Goal: Task Accomplishment & Management: Manage account settings

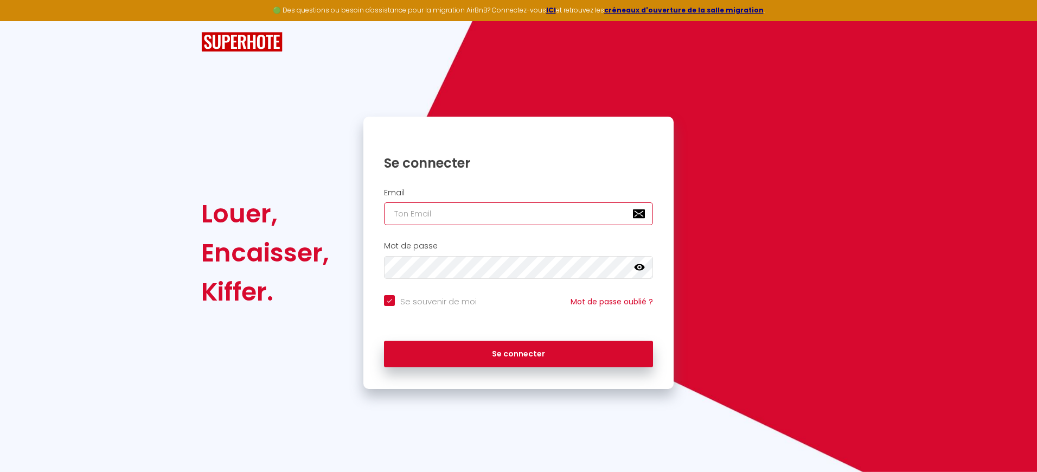
type input "a"
checkbox input "true"
type input "an"
checkbox input "true"
type input "ann"
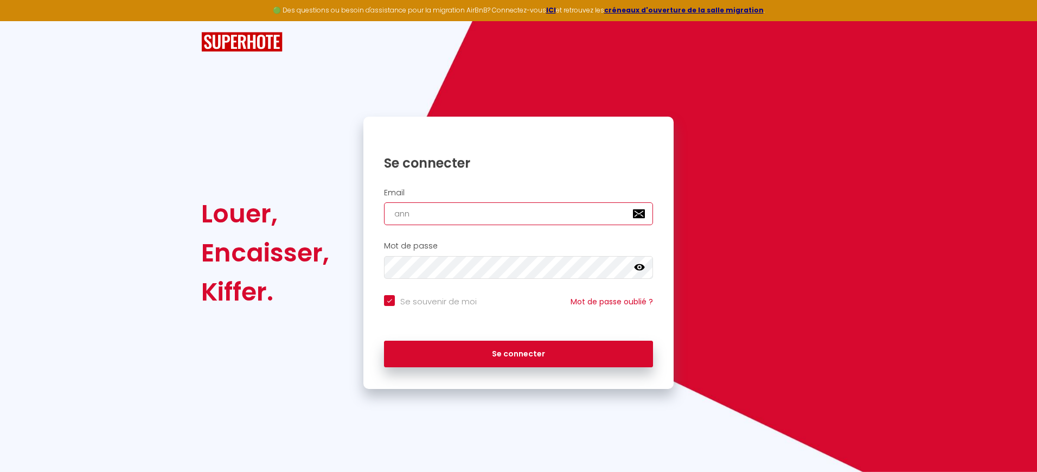
checkbox input "true"
type input "anni"
checkbox input "true"
type input "annie"
checkbox input "true"
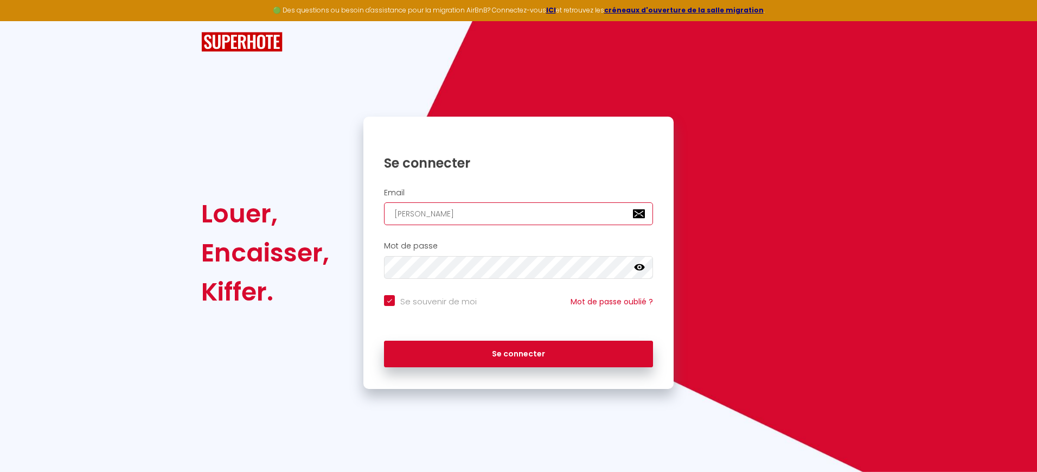
type input "annie."
checkbox input "true"
type input "annie.d"
checkbox input "true"
type input "annie.du"
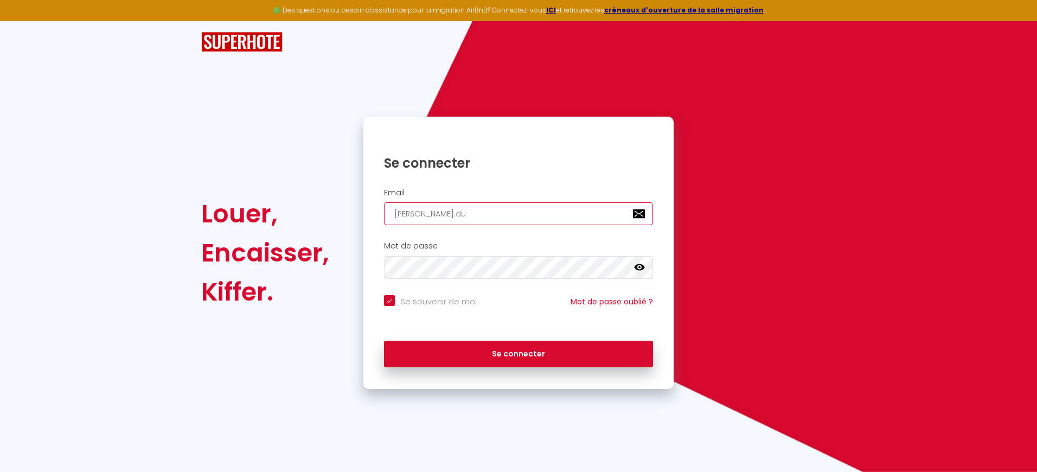
checkbox input "true"
type input "annie.duc"
checkbox input "true"
type input "annie.duco"
checkbox input "true"
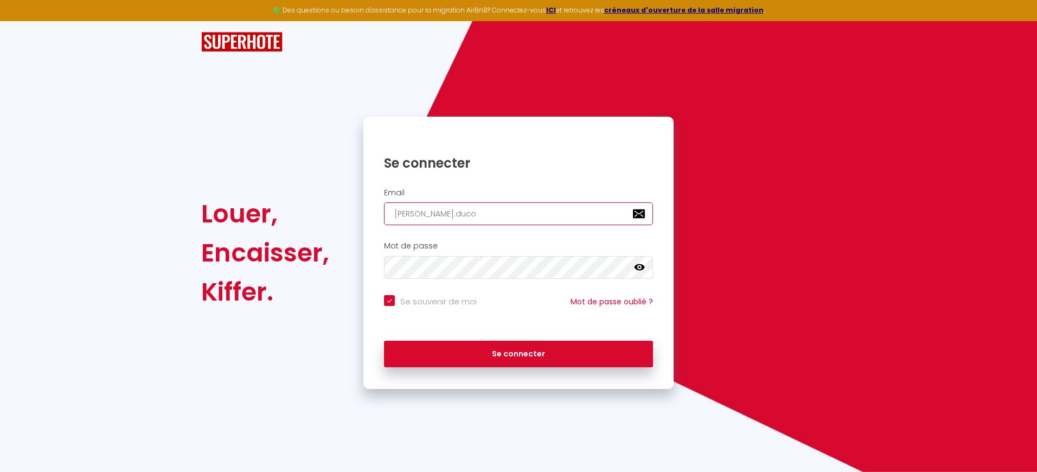
type input "annie.ducol"
checkbox input "true"
type input "annie.ducol@"
checkbox input "true"
type input "annie.ducol@f"
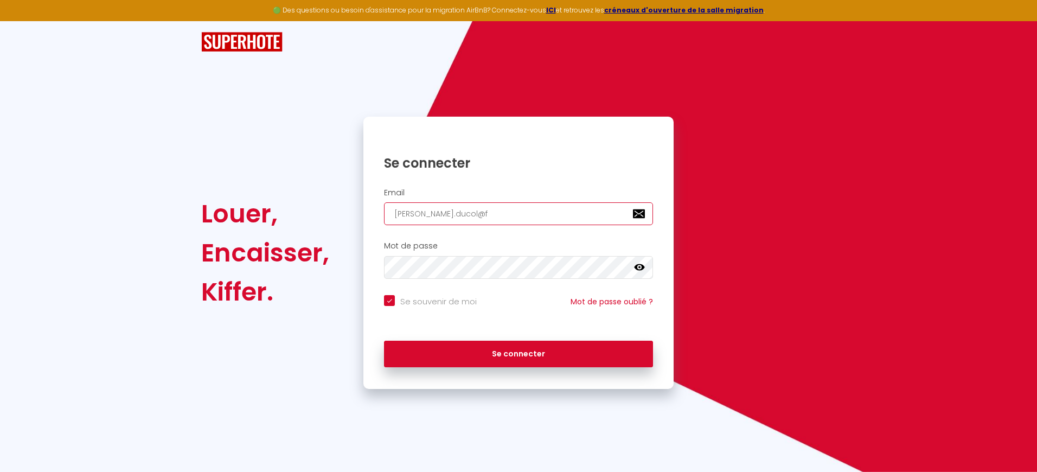
checkbox input "true"
type input "annie.ducol@fr"
checkbox input "true"
type input "annie.ducol@fre"
checkbox input "true"
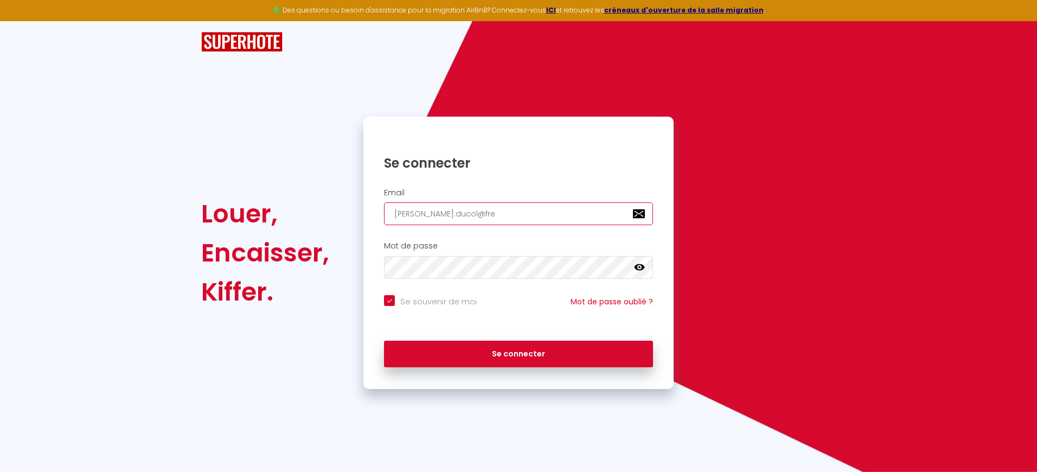
type input "annie.ducol@free"
checkbox input "true"
type input "annie.ducol@free."
checkbox input "true"
type input "annie.ducol@free.f"
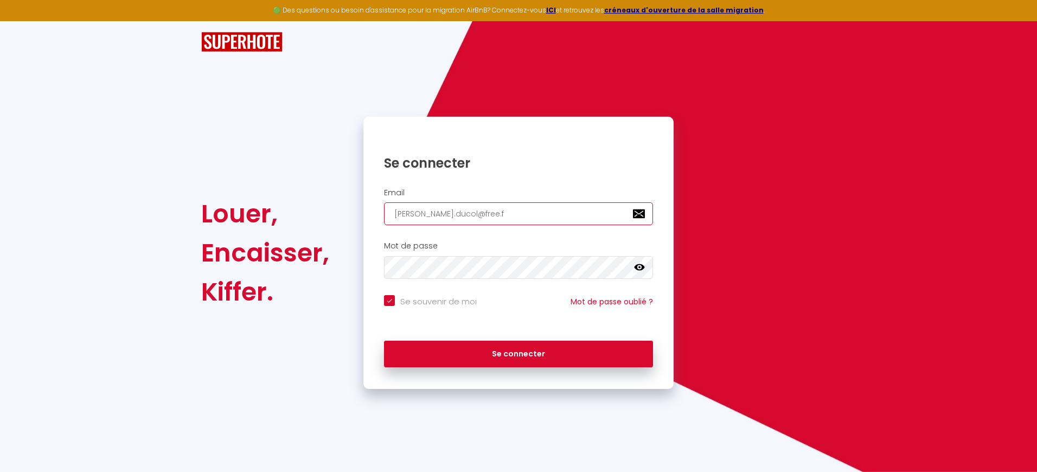
checkbox input "true"
type input "[PERSON_NAME][EMAIL_ADDRESS][DOMAIN_NAME]"
checkbox input "true"
type input "[PERSON_NAME][EMAIL_ADDRESS][DOMAIN_NAME]"
click at [388, 300] on input "Se souvenir de moi" at bounding box center [430, 300] width 93 height 11
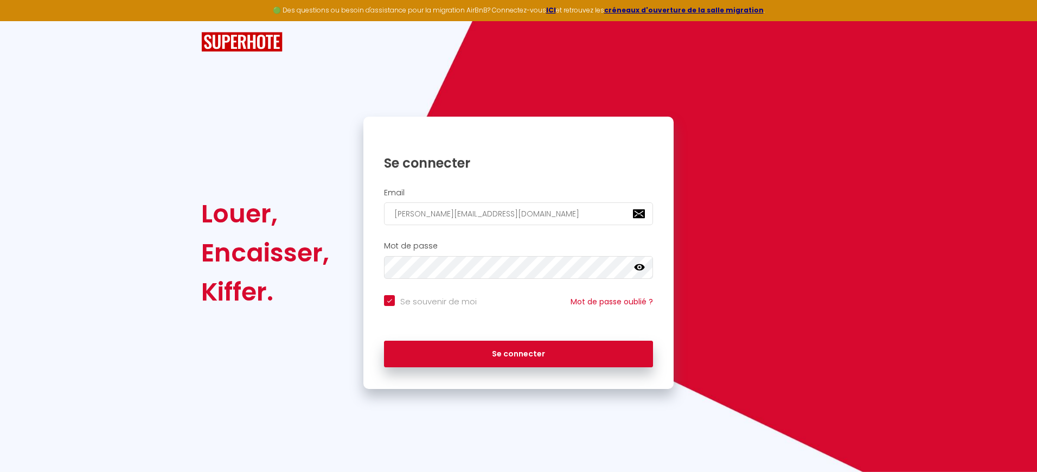
checkbox input "false"
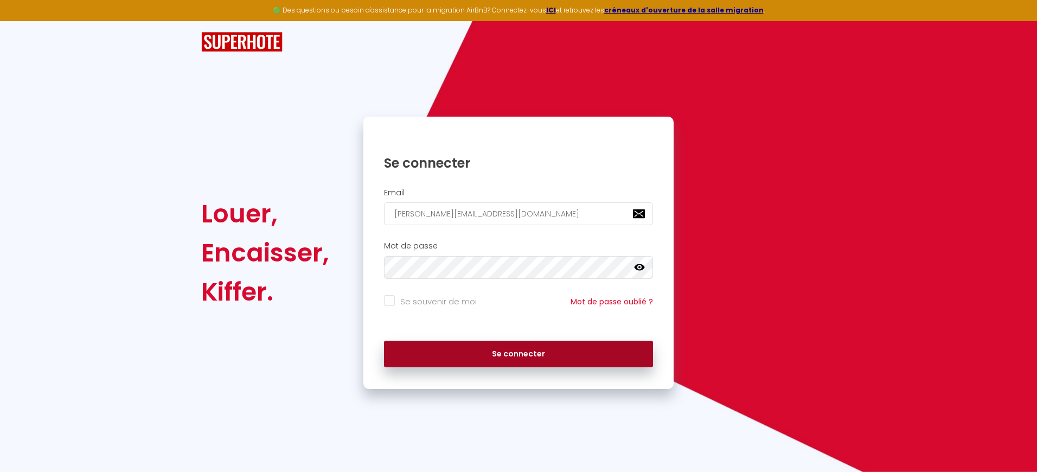
click at [539, 352] on button "Se connecter" at bounding box center [518, 353] width 269 height 27
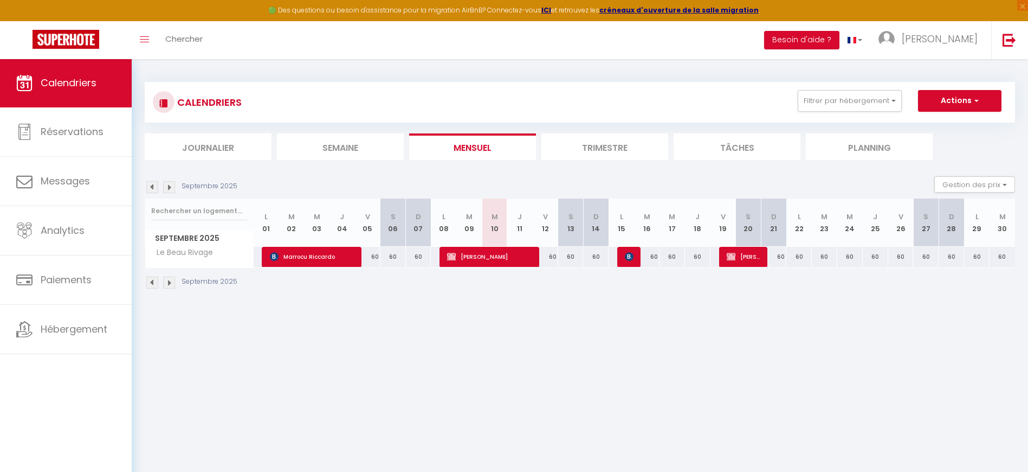
click at [751, 256] on span "[PERSON_NAME]" at bounding box center [744, 256] width 34 height 21
select select "OK"
select select "KO"
select select "0"
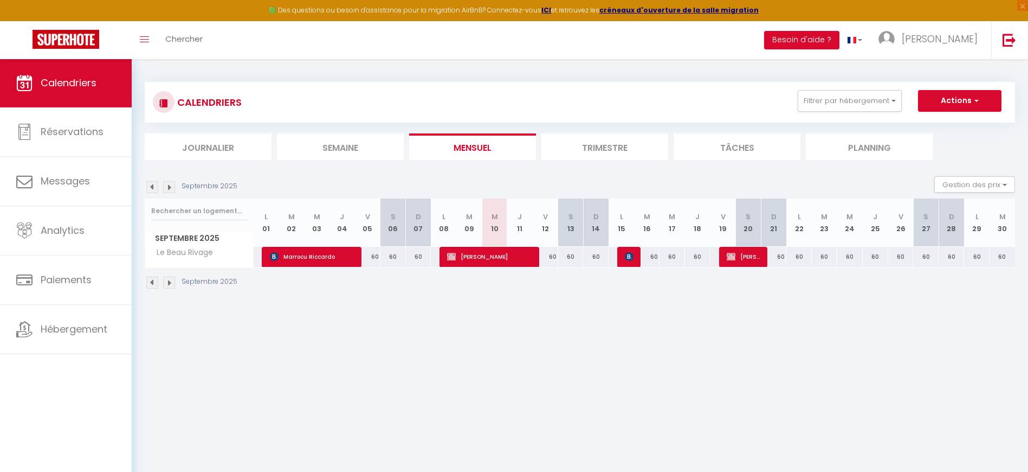
select select "1"
select select
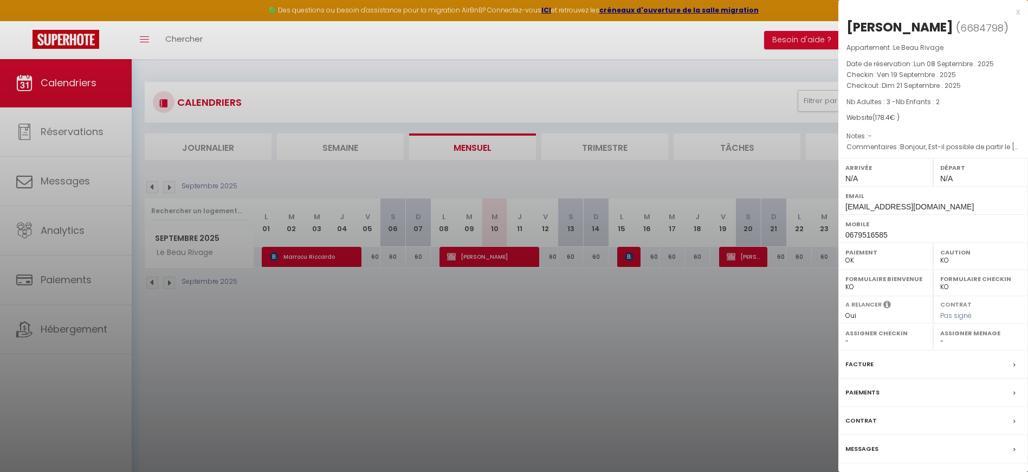
click at [626, 258] on div at bounding box center [514, 236] width 1028 height 472
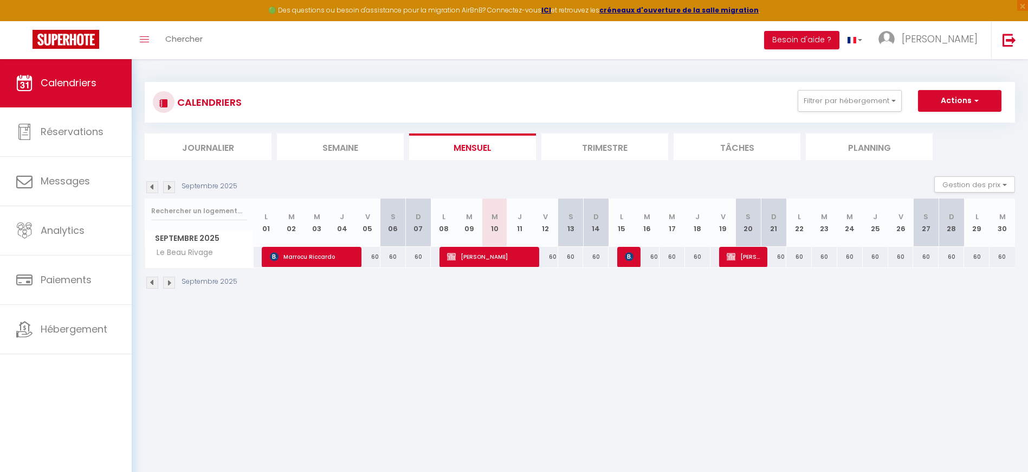
click at [632, 259] on img at bounding box center [629, 256] width 9 height 9
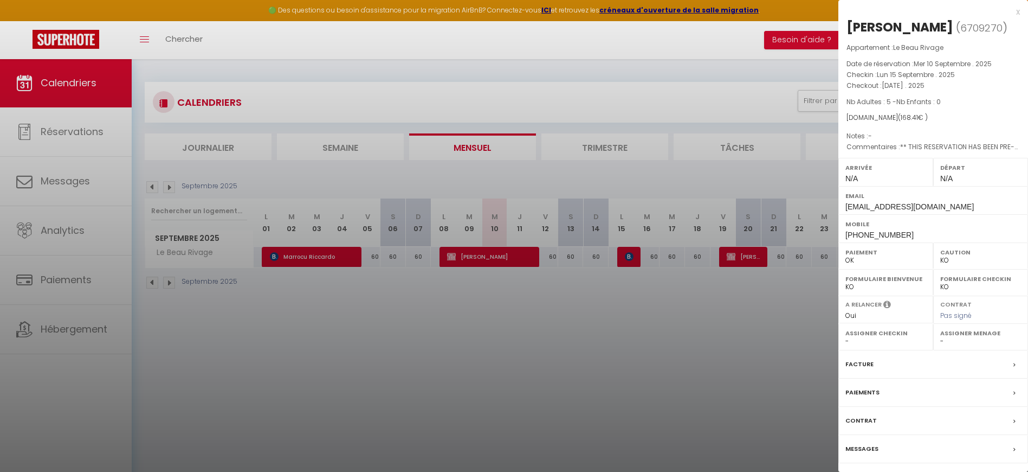
click at [697, 337] on div at bounding box center [514, 236] width 1028 height 472
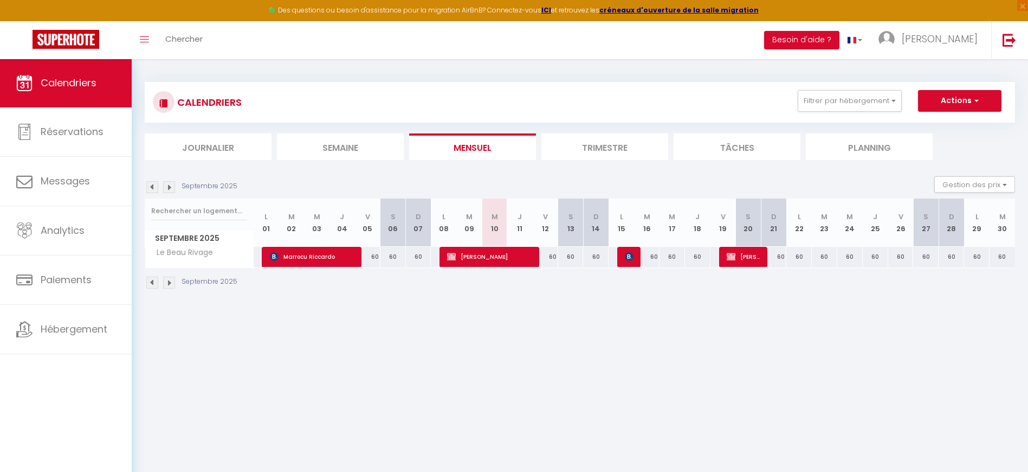
click at [274, 256] on img at bounding box center [274, 256] width 9 height 9
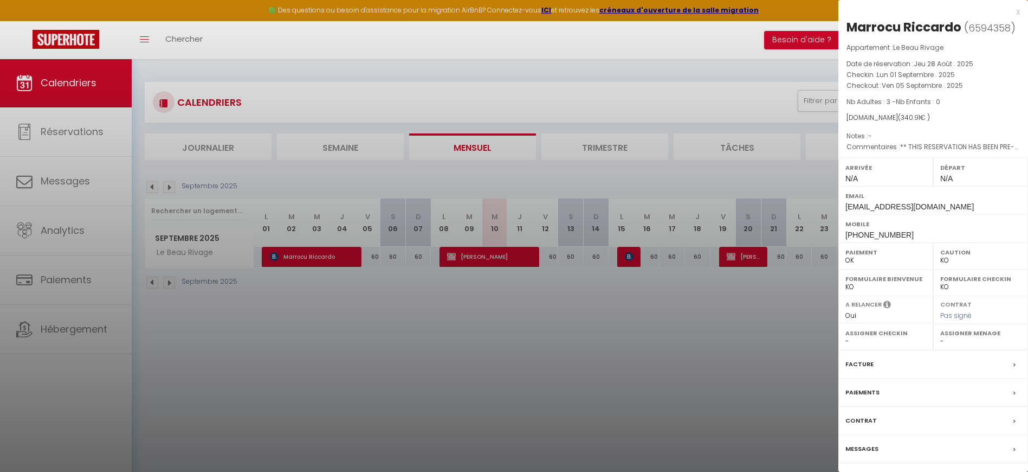
click at [274, 256] on div at bounding box center [514, 236] width 1028 height 472
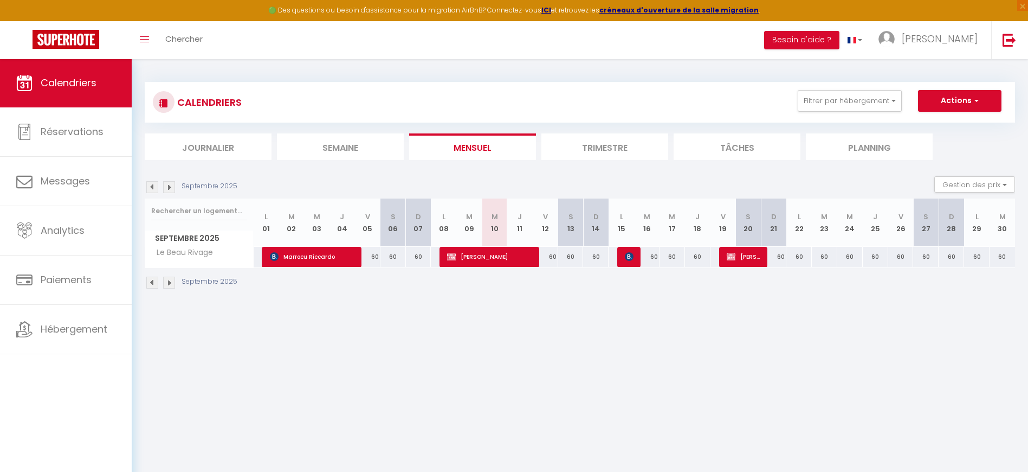
click at [452, 258] on img at bounding box center [451, 256] width 9 height 9
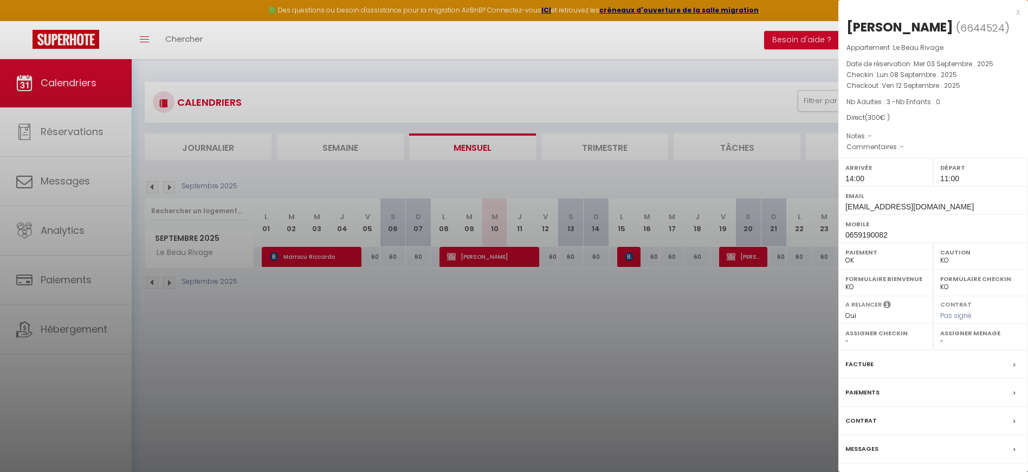
click at [310, 254] on div at bounding box center [514, 236] width 1028 height 472
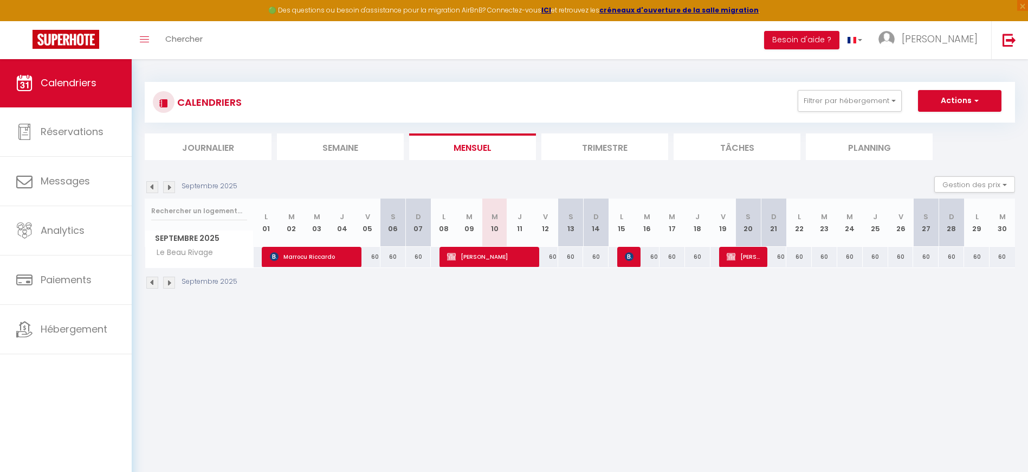
click at [273, 252] on img at bounding box center [274, 256] width 9 height 9
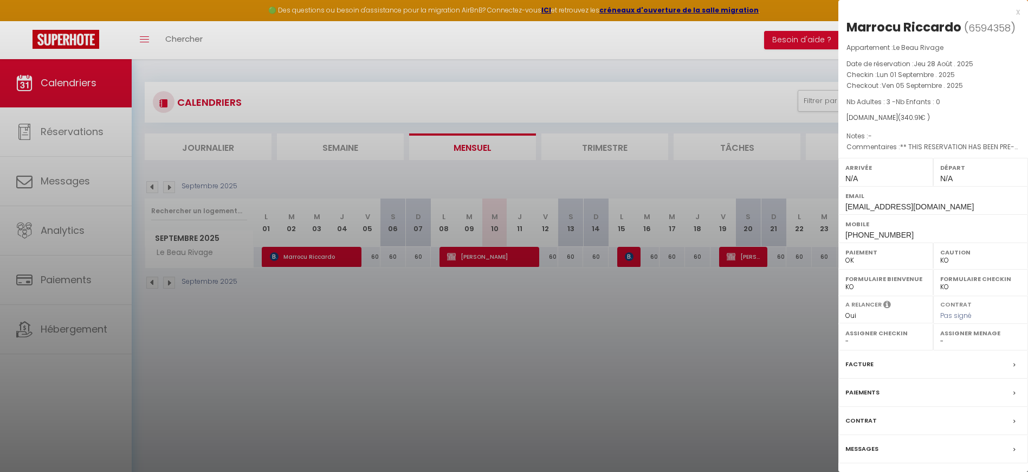
click at [517, 341] on div at bounding box center [514, 236] width 1028 height 472
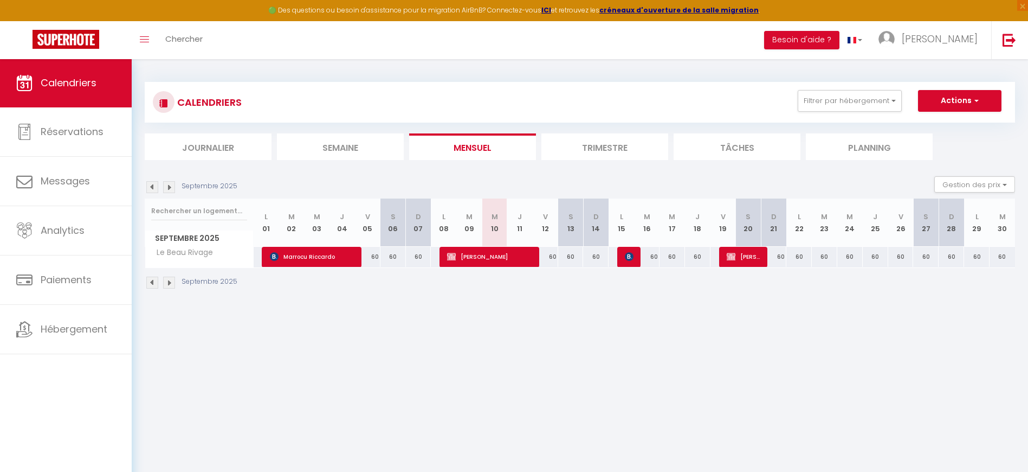
click at [628, 256] on img at bounding box center [629, 256] width 9 height 9
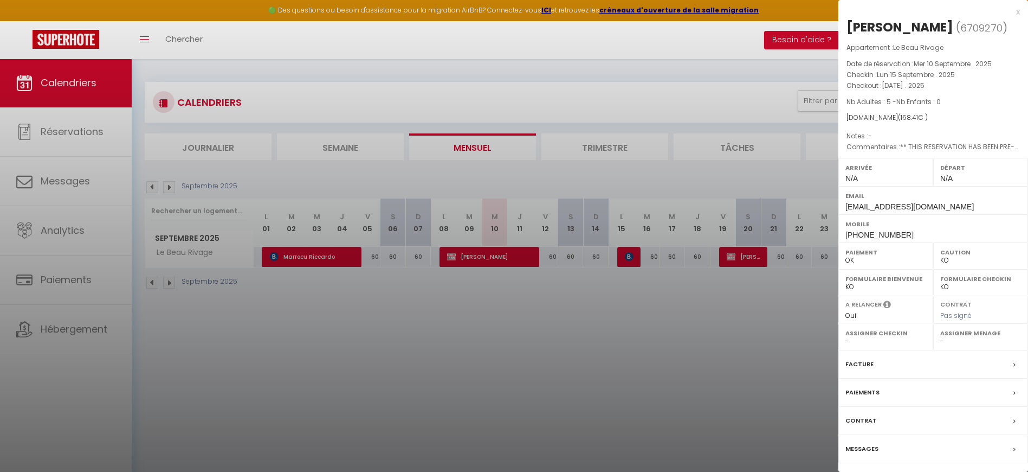
click at [734, 307] on div at bounding box center [514, 236] width 1028 height 472
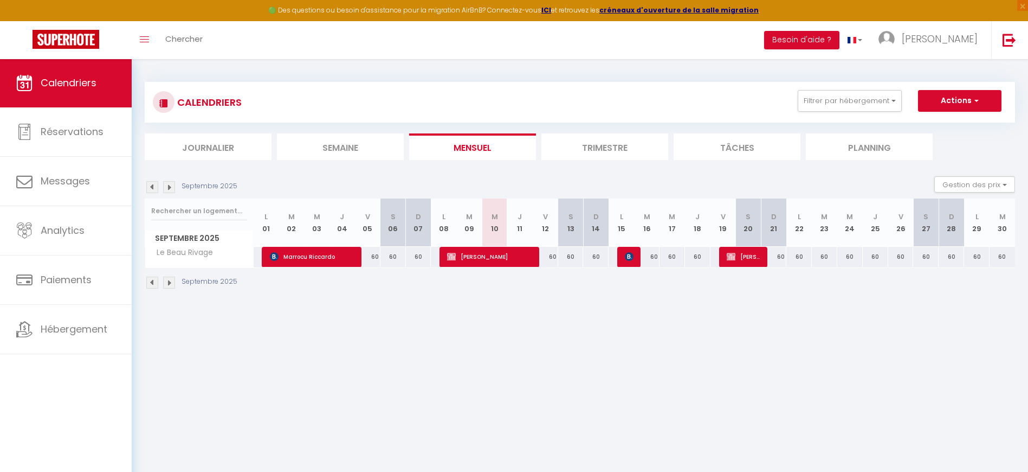
click at [746, 254] on span "[PERSON_NAME]" at bounding box center [744, 256] width 34 height 21
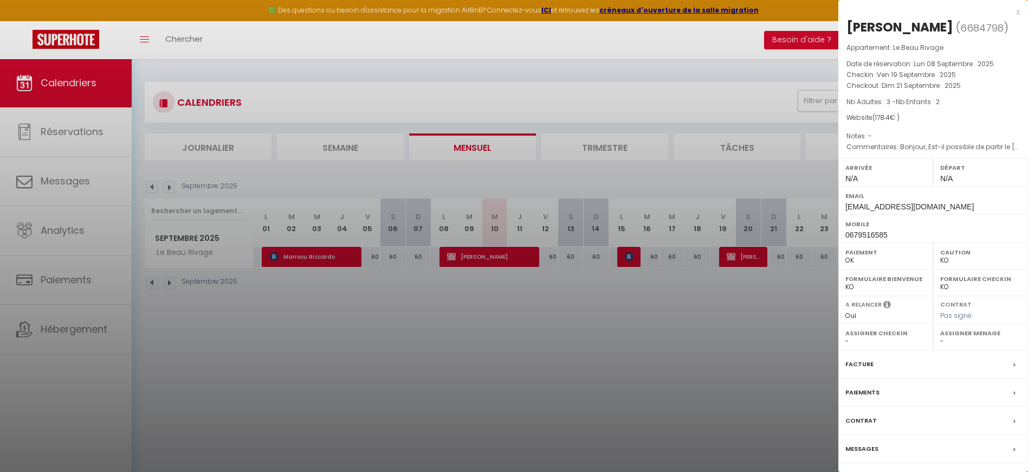
click at [725, 332] on div at bounding box center [514, 236] width 1028 height 472
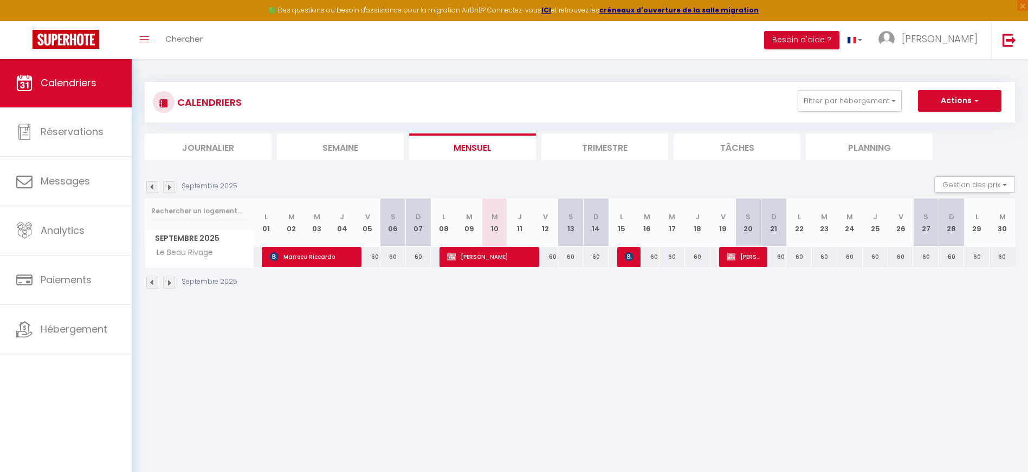
click at [597, 151] on li "Trimestre" at bounding box center [605, 146] width 127 height 27
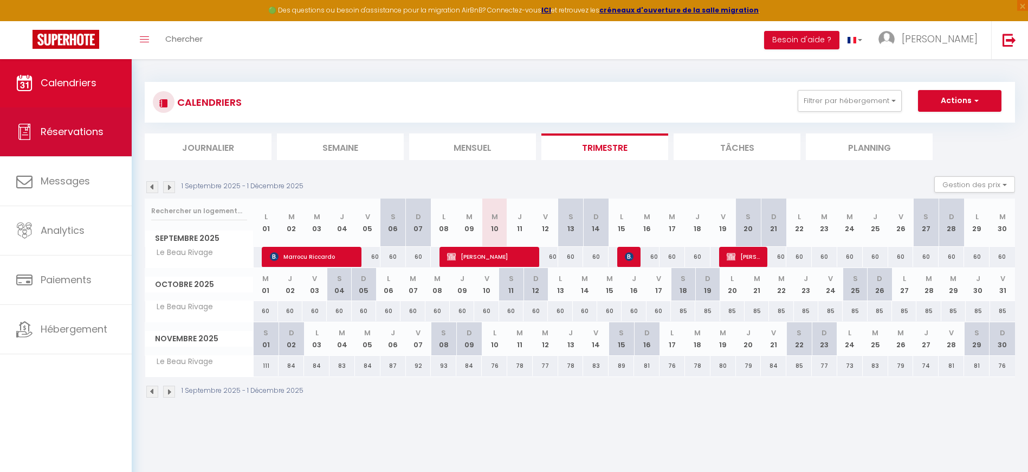
click at [73, 131] on span "Réservations" at bounding box center [72, 132] width 63 height 14
select select "not_cancelled"
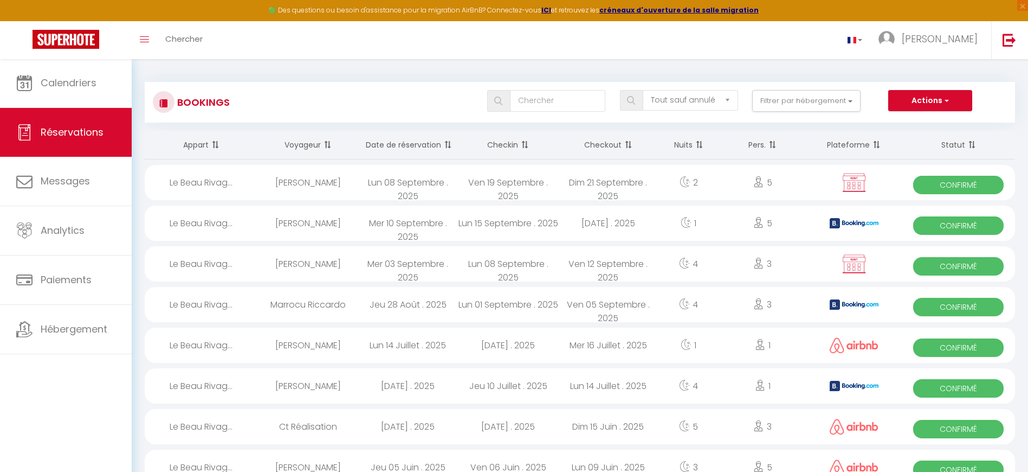
click at [857, 179] on img at bounding box center [854, 182] width 27 height 21
select select "OK"
select select "KO"
select select "0"
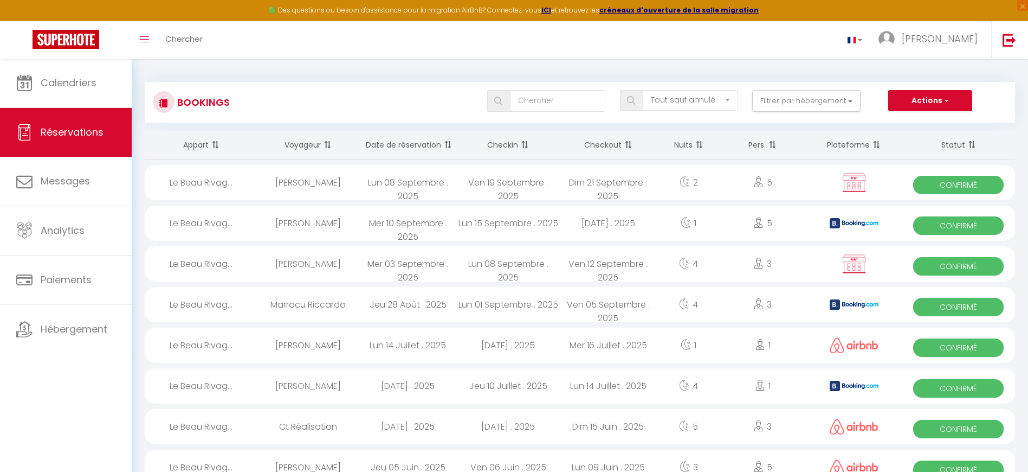
select select "1"
select select
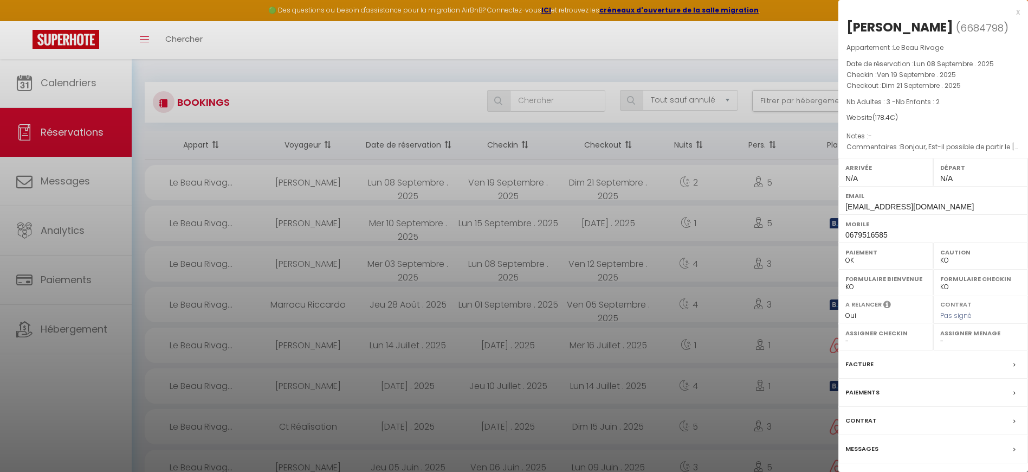
click at [571, 179] on div at bounding box center [514, 236] width 1028 height 472
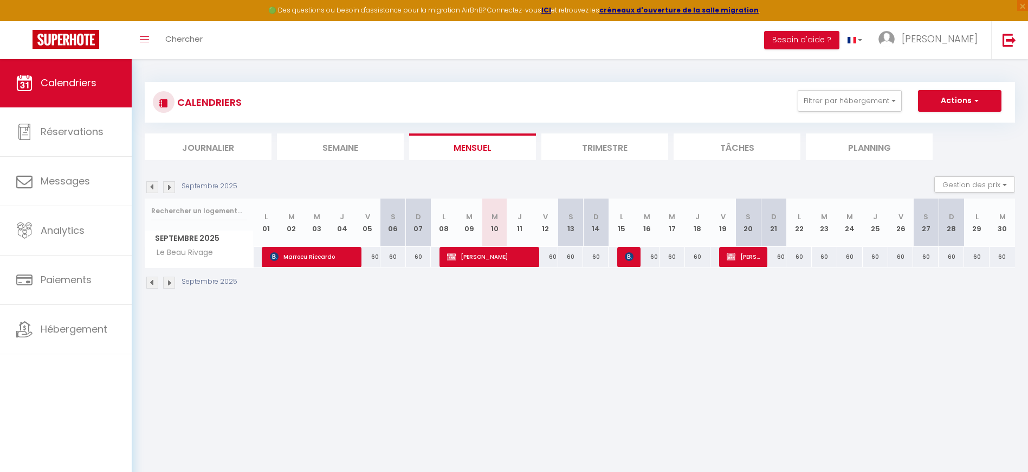
click at [602, 150] on li "Trimestre" at bounding box center [605, 146] width 127 height 27
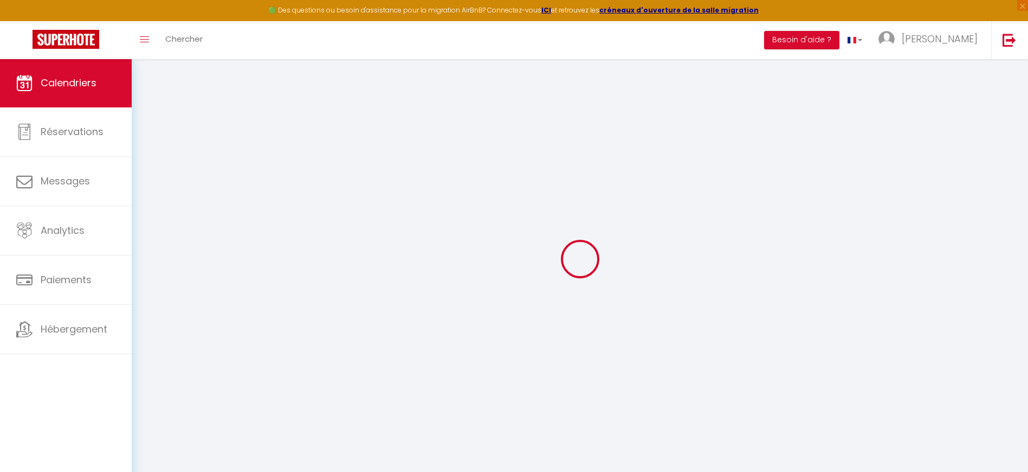
select select
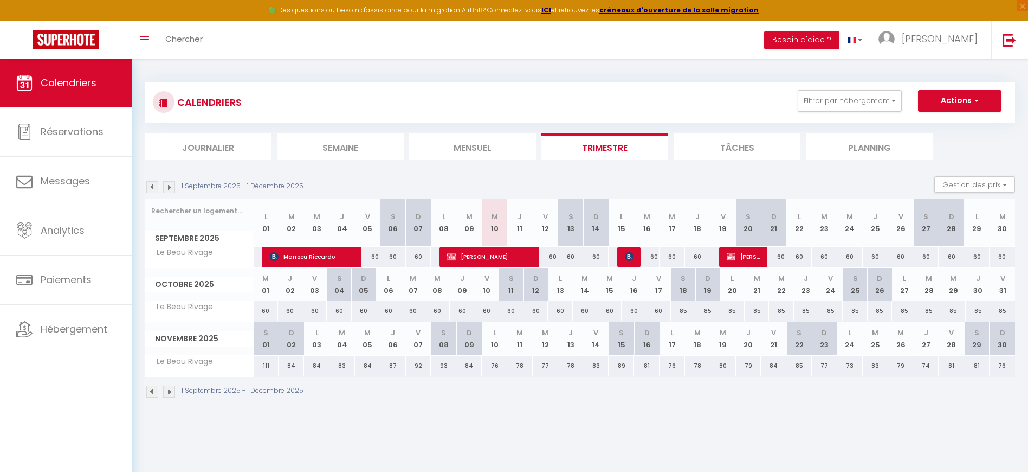
click at [736, 252] on span "[PERSON_NAME]" at bounding box center [744, 256] width 34 height 21
select select "OK"
select select "KO"
select select "0"
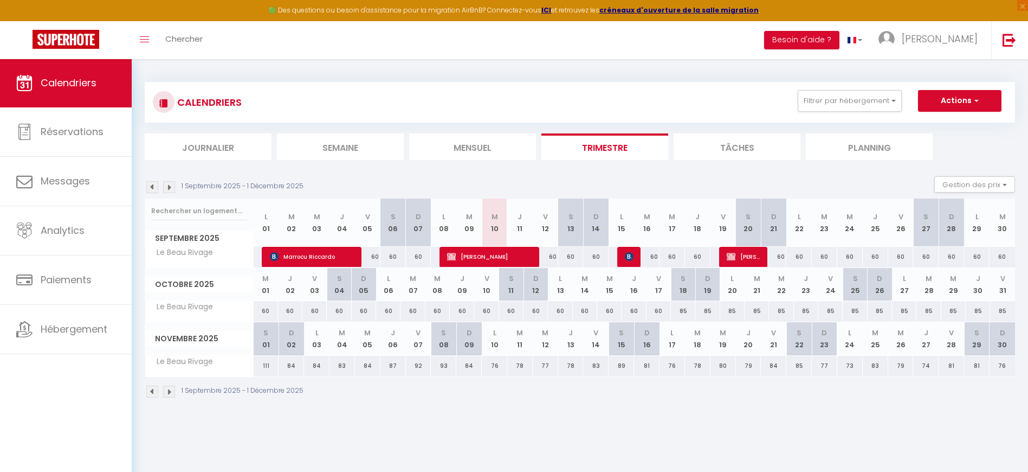
select select "1"
select select
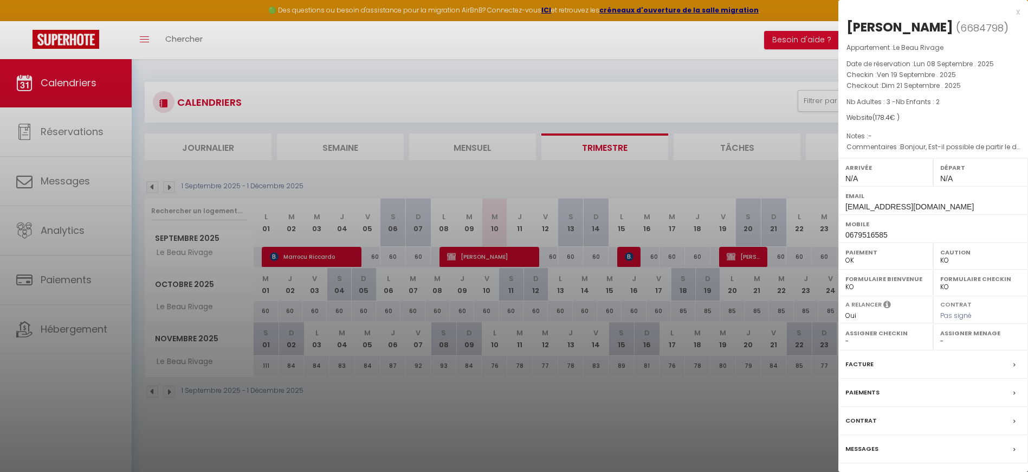
click at [896, 144] on p "Commentaires : Bonjour, Est-il possible de partir le dimanche matin plus tard, …" at bounding box center [933, 146] width 173 height 11
click at [858, 137] on p "Notes : -" at bounding box center [933, 136] width 173 height 11
click at [917, 70] on span "Ven 19 Septembre . 2025" at bounding box center [916, 74] width 79 height 9
click at [919, 49] on span "Le Beau Rivage" at bounding box center [918, 47] width 50 height 9
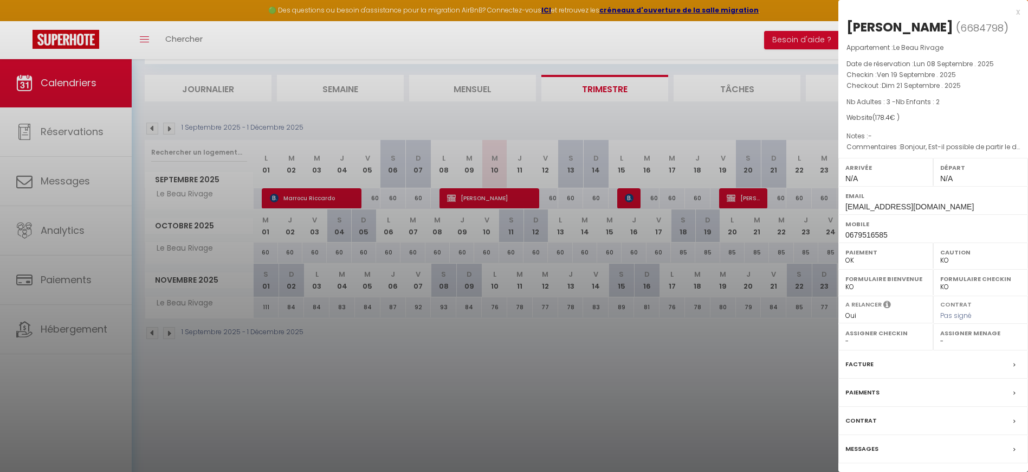
click at [874, 360] on div "Facture" at bounding box center [934, 364] width 190 height 28
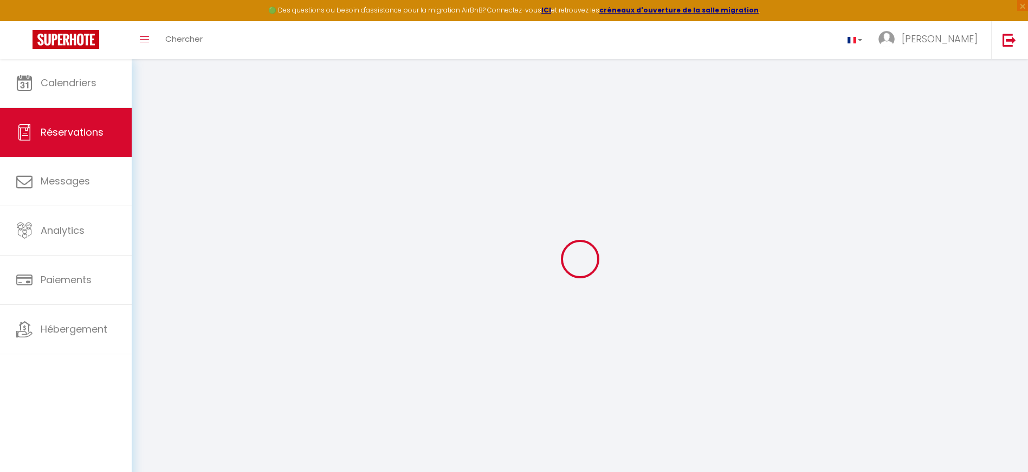
select select "cleaning"
select select
checkbox input "false"
select select
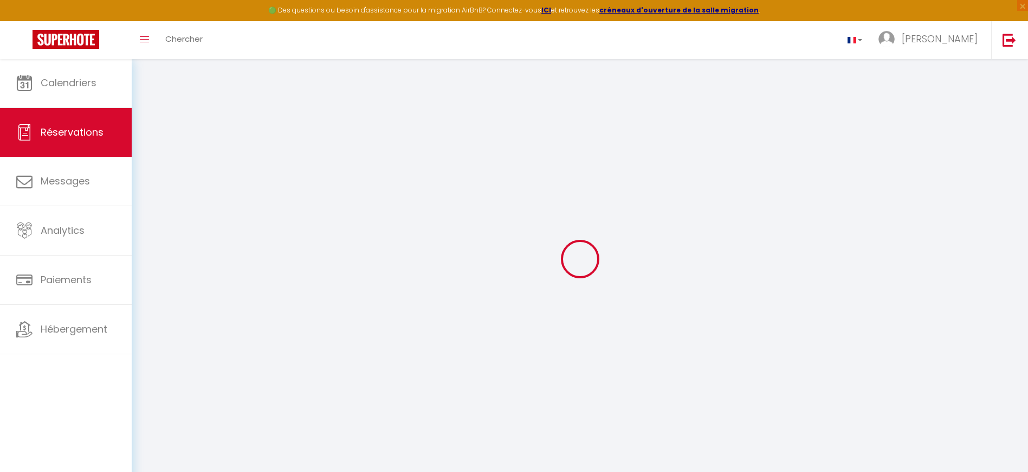
select select
checkbox input "false"
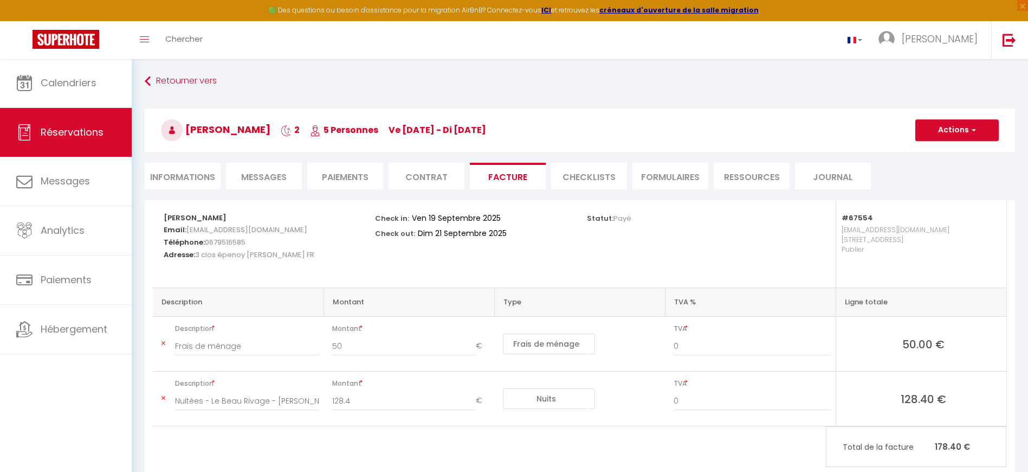
scroll to position [59, 0]
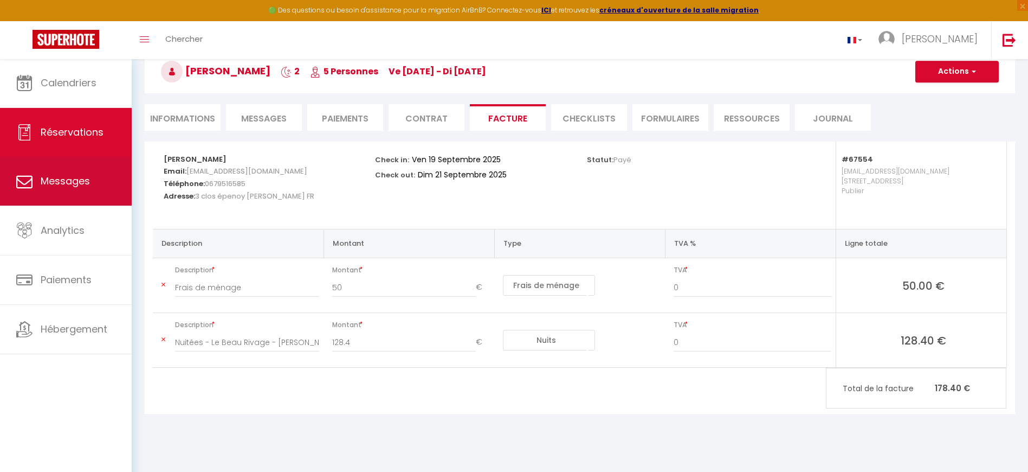
click at [50, 182] on span "Messages" at bounding box center [65, 181] width 49 height 14
select select "message"
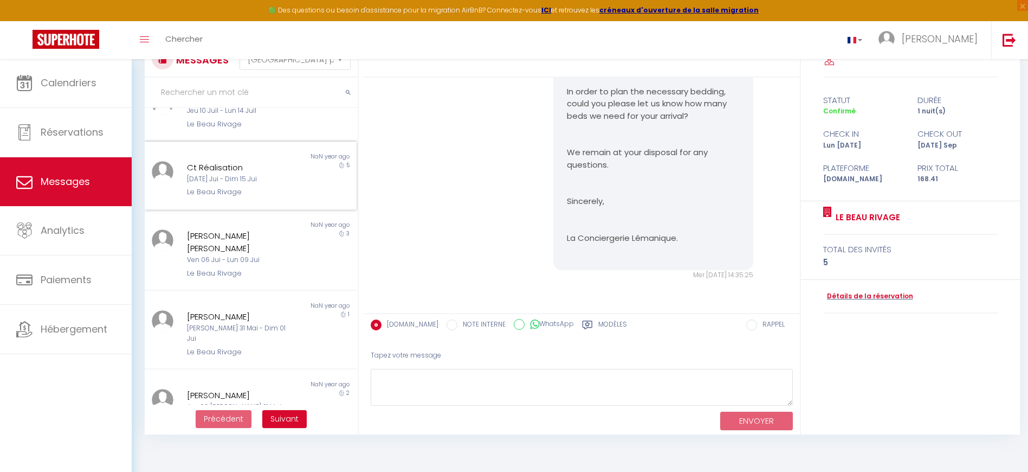
scroll to position [59, 0]
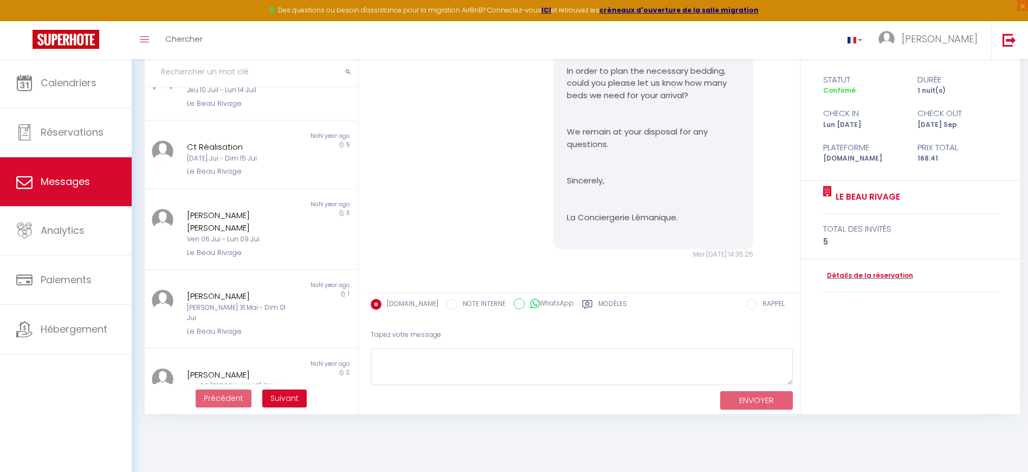
click at [282, 401] on span "Suivant" at bounding box center [285, 397] width 28 height 11
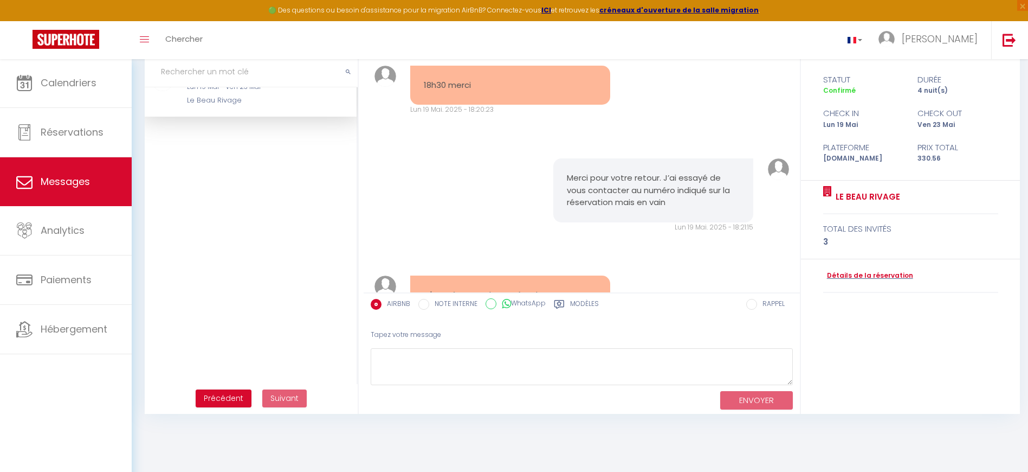
click at [224, 395] on span "Précédent" at bounding box center [224, 397] width 40 height 11
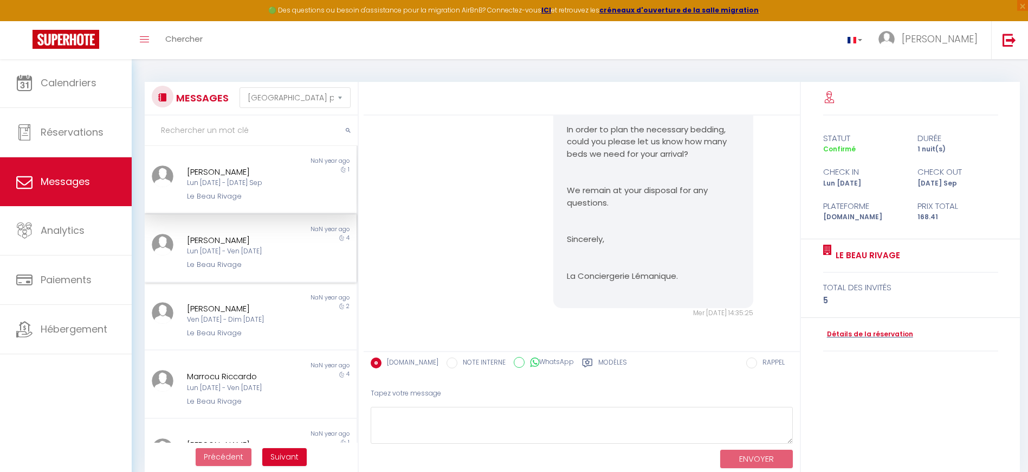
scroll to position [2, 0]
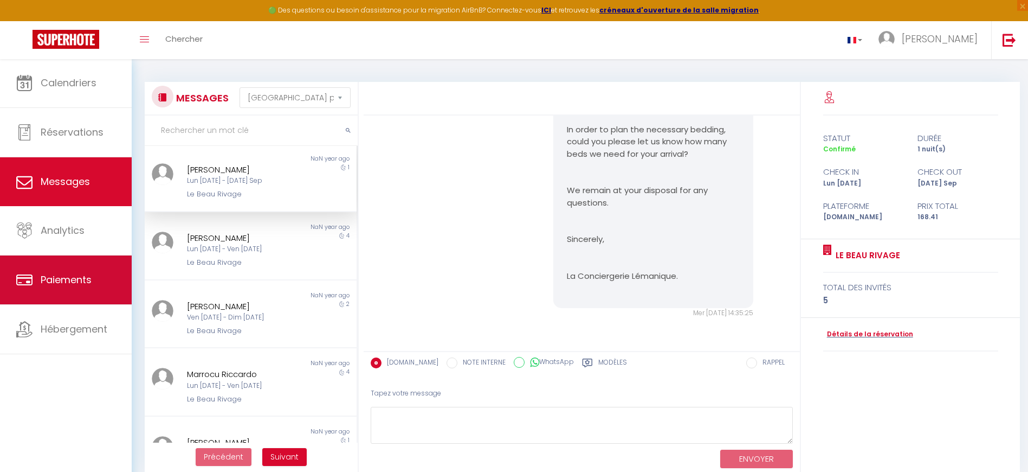
click at [86, 278] on span "Paiements" at bounding box center [66, 280] width 51 height 14
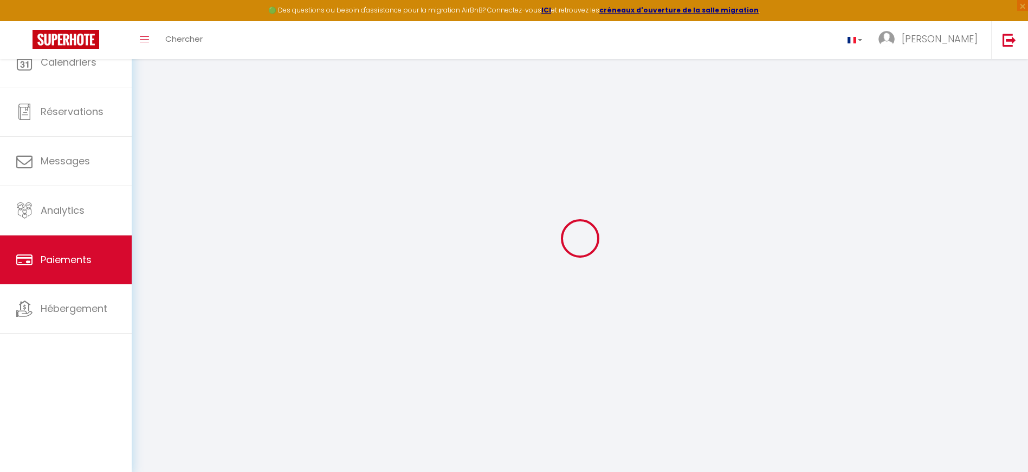
select select "2"
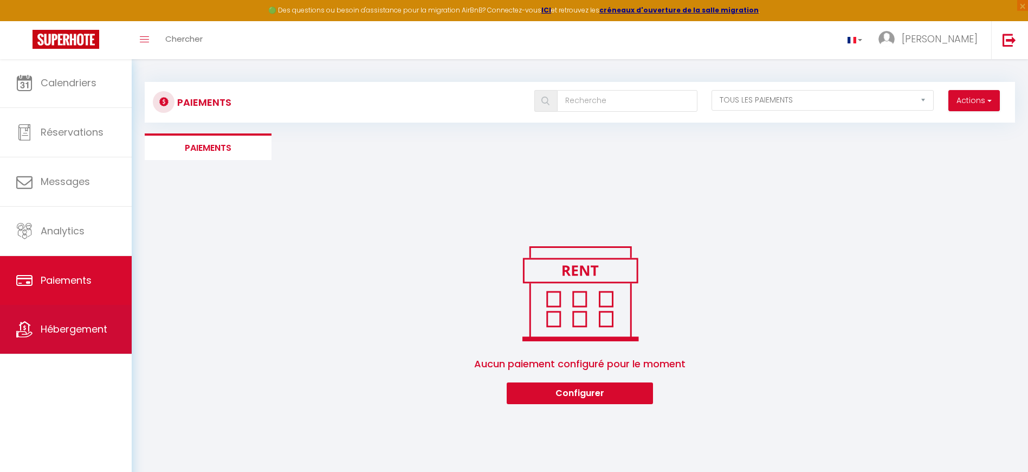
click at [88, 327] on span "Hébergement" at bounding box center [74, 329] width 67 height 14
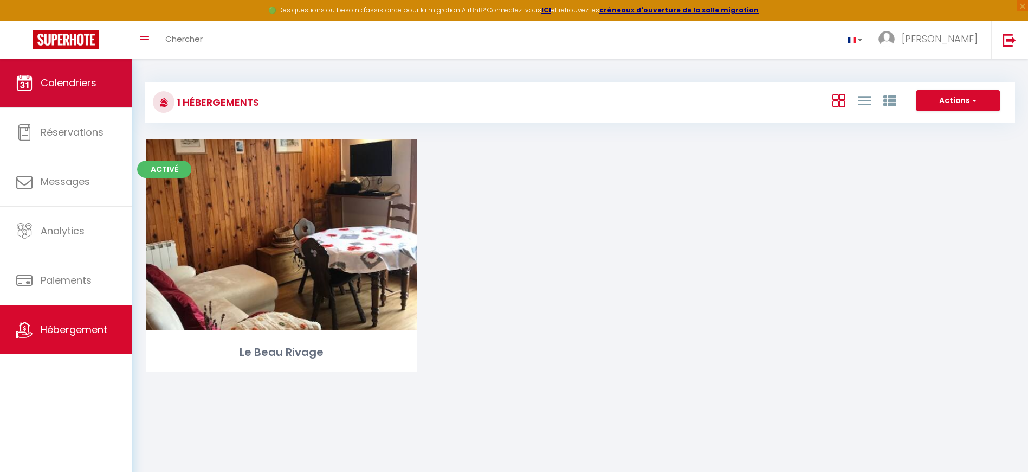
click at [86, 81] on span "Calendriers" at bounding box center [69, 83] width 56 height 14
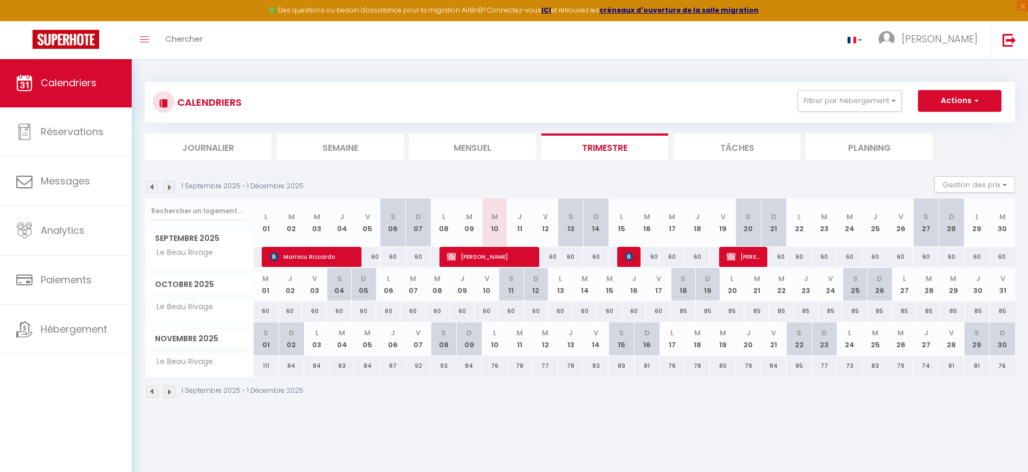
click at [489, 256] on span "[PERSON_NAME]" at bounding box center [489, 256] width 85 height 21
select select "OK"
select select "KO"
select select "0"
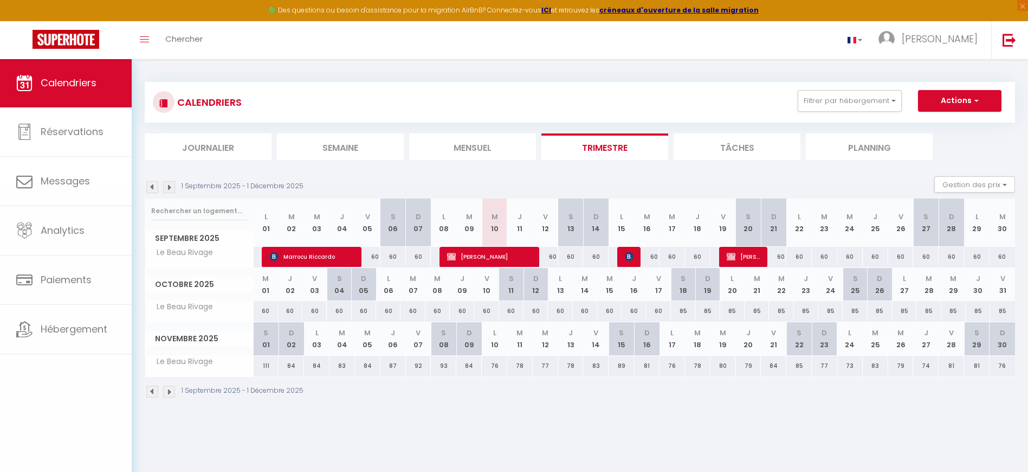
select select "1"
select select
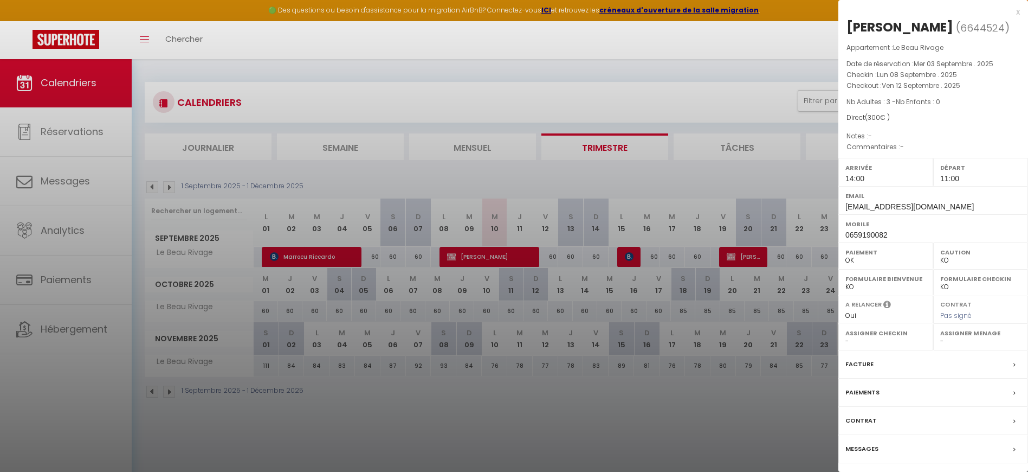
click at [862, 359] on label "Facture" at bounding box center [860, 363] width 28 height 11
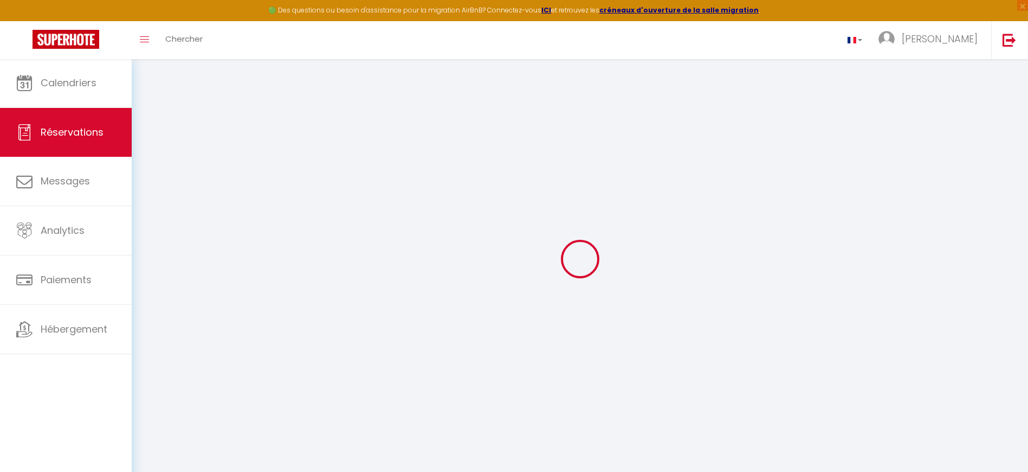
select select
checkbox input "false"
select select
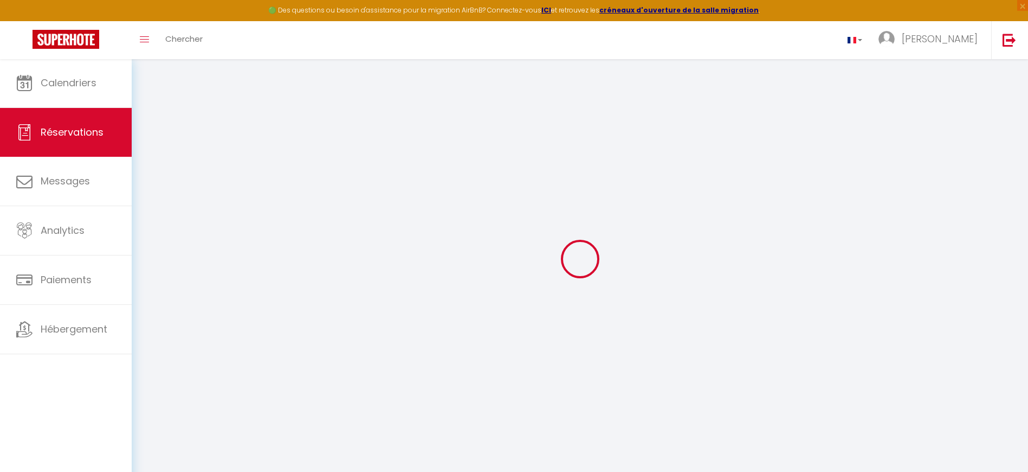
select select
checkbox input "false"
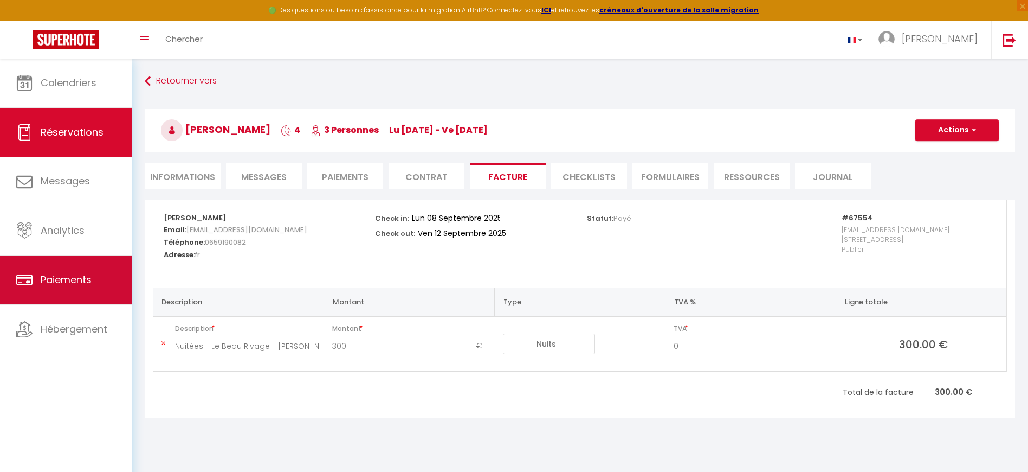
click at [60, 279] on span "Paiements" at bounding box center [66, 280] width 51 height 14
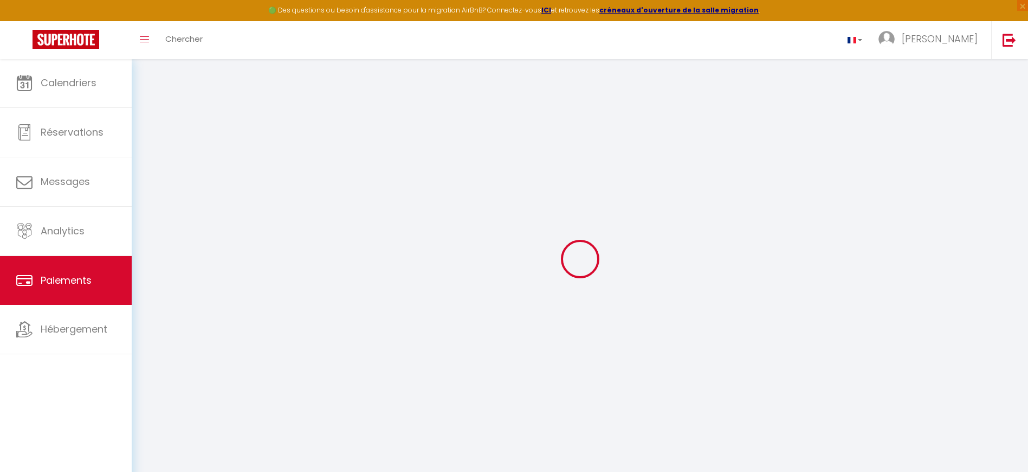
select select "2"
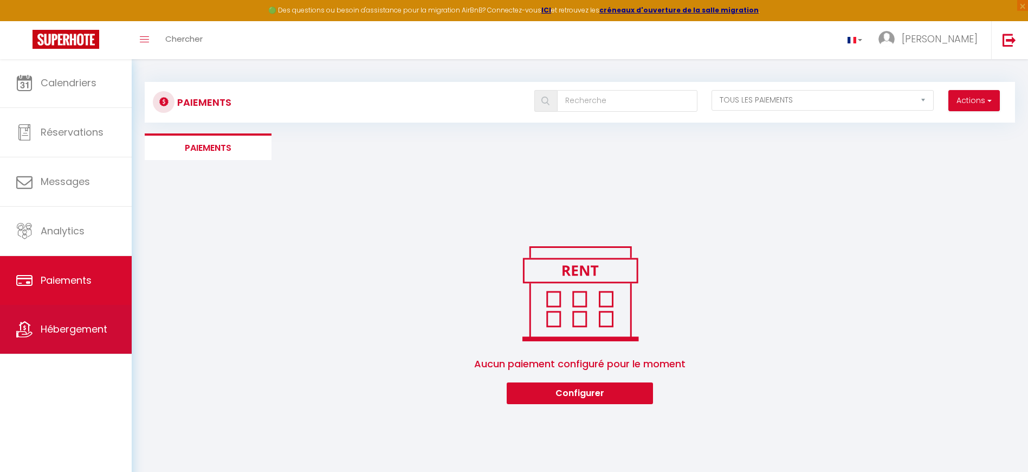
click at [62, 331] on span "Hébergement" at bounding box center [74, 329] width 67 height 14
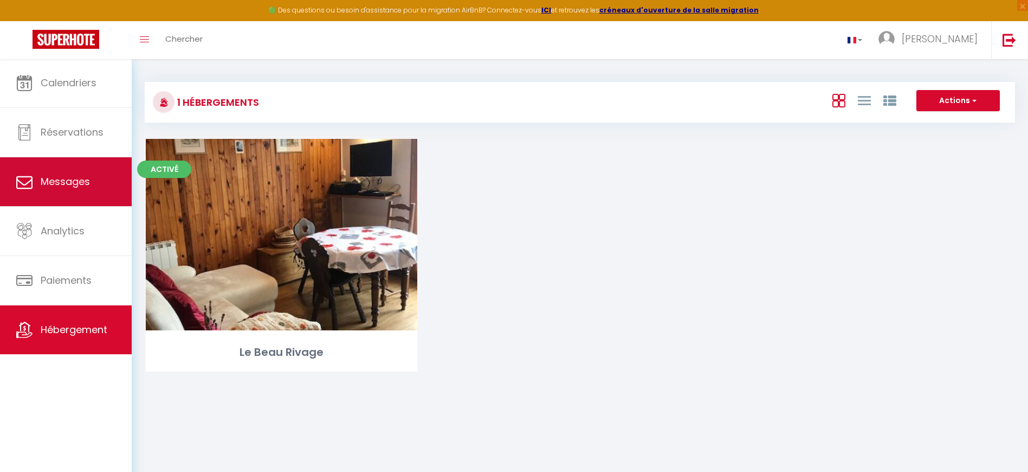
click at [70, 191] on link "Messages" at bounding box center [66, 181] width 132 height 49
select select "message"
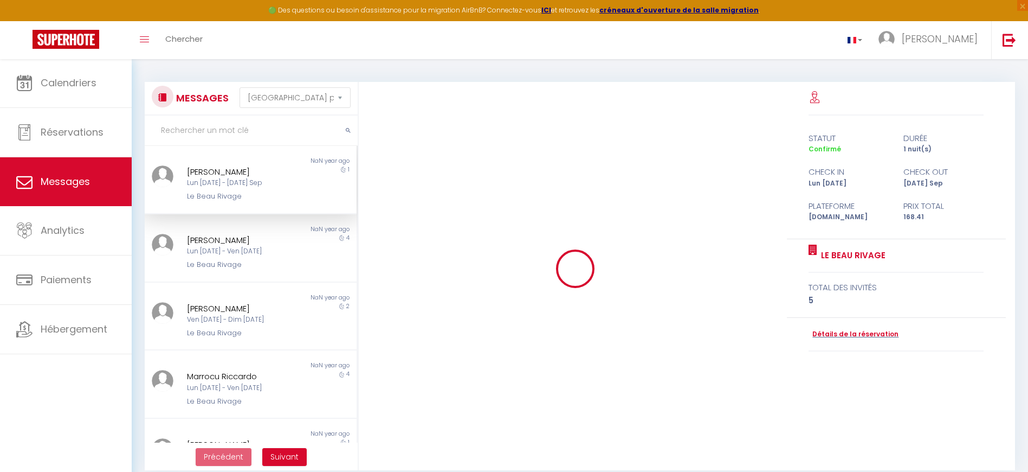
scroll to position [671, 0]
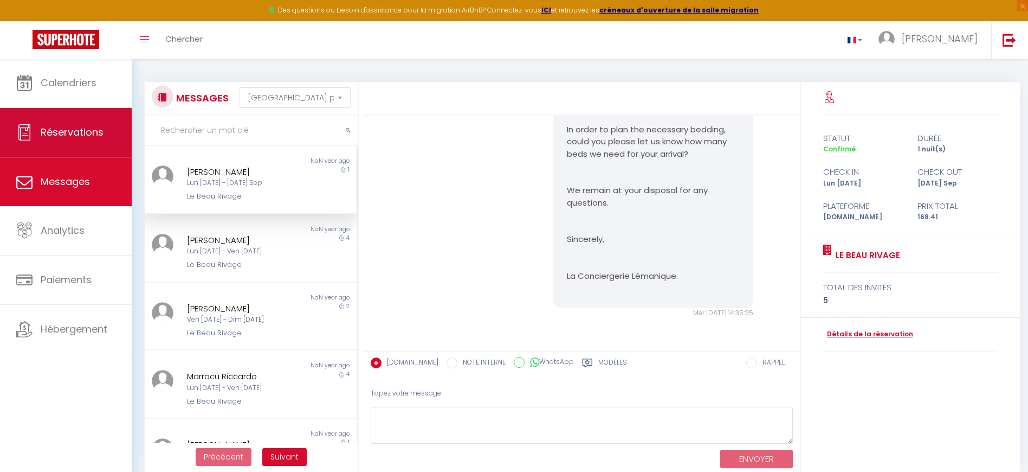
click at [73, 143] on link "Réservations" at bounding box center [66, 132] width 132 height 49
select select "not_cancelled"
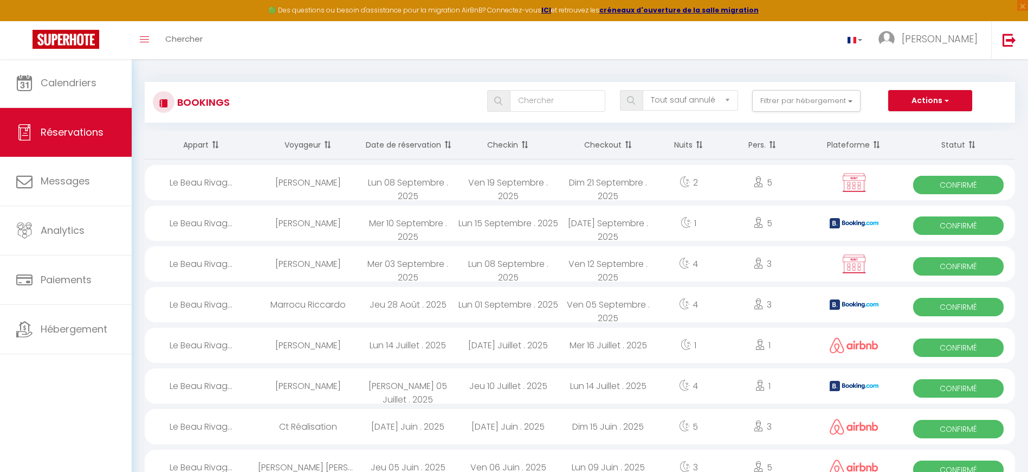
click at [974, 177] on span "Confirmé" at bounding box center [958, 185] width 91 height 18
select select "OK"
select select "KO"
select select "0"
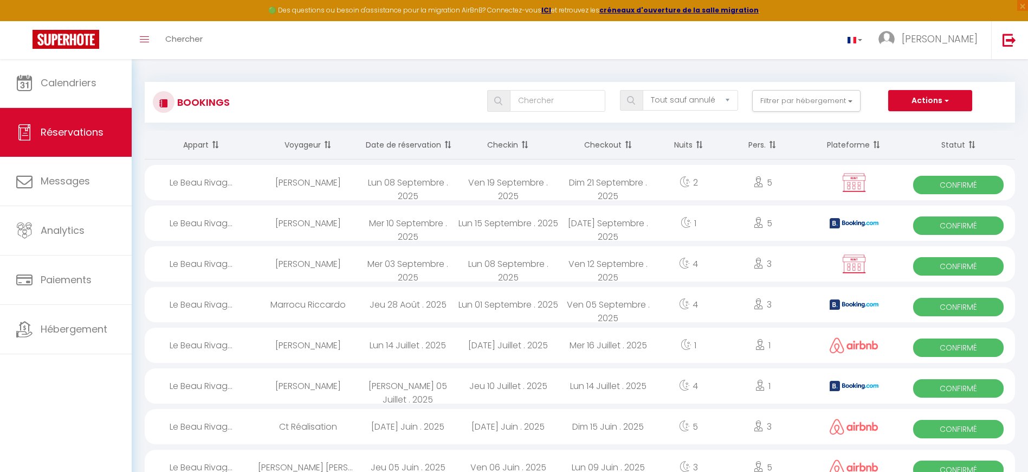
select select "1"
select select
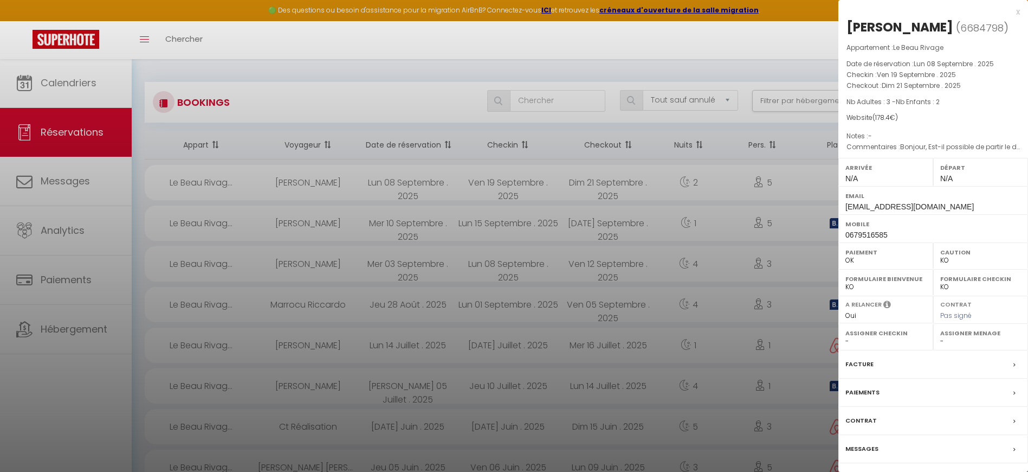
click at [865, 446] on label "Messages" at bounding box center [862, 448] width 33 height 11
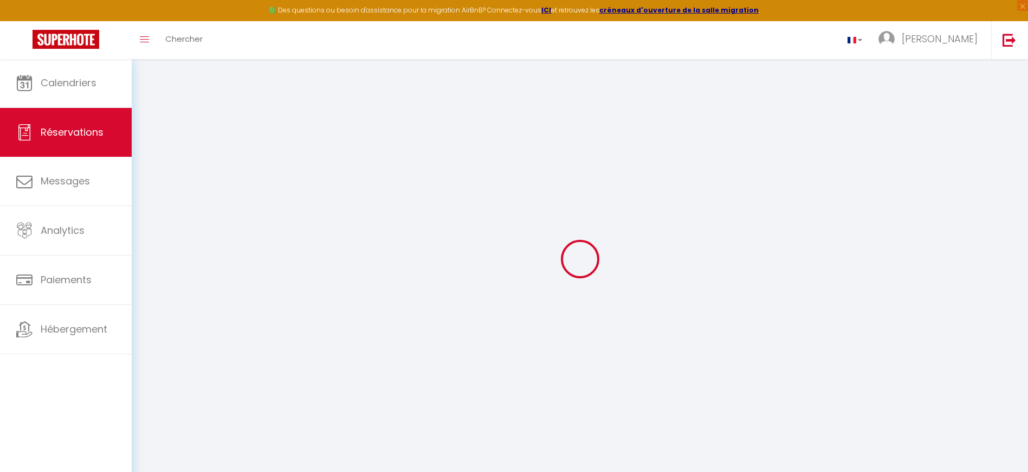
select select
checkbox input "false"
select select
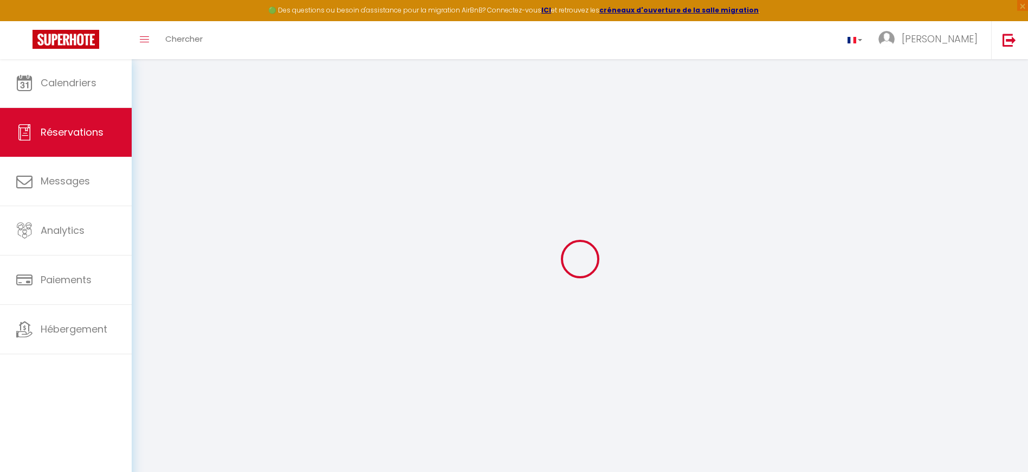
checkbox input "false"
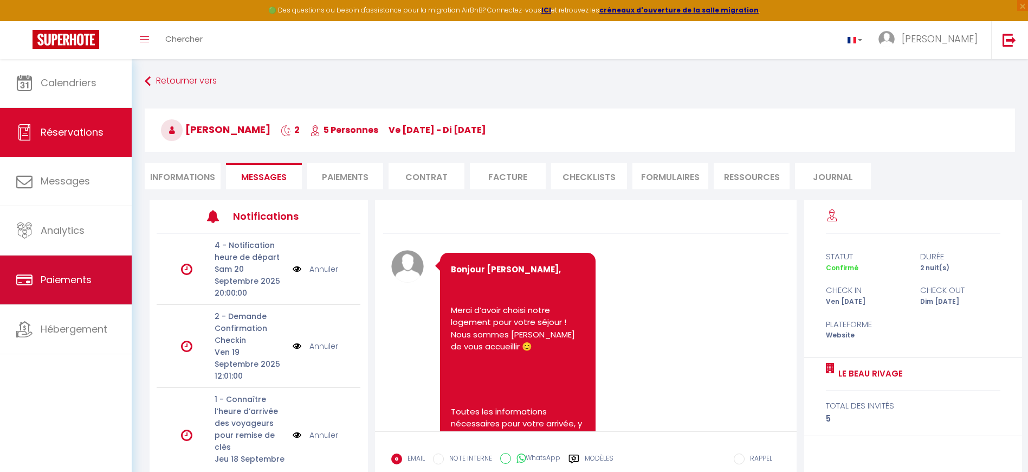
click at [80, 282] on span "Paiements" at bounding box center [66, 280] width 51 height 14
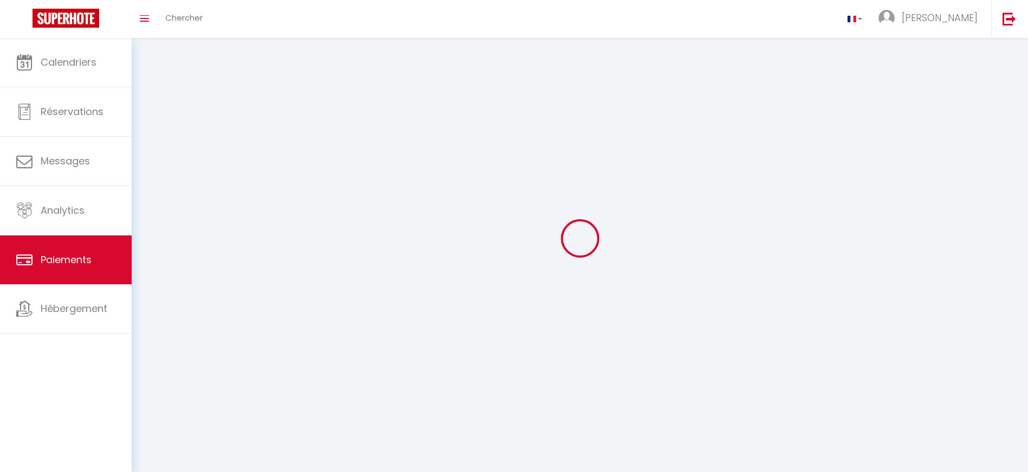
select select "2"
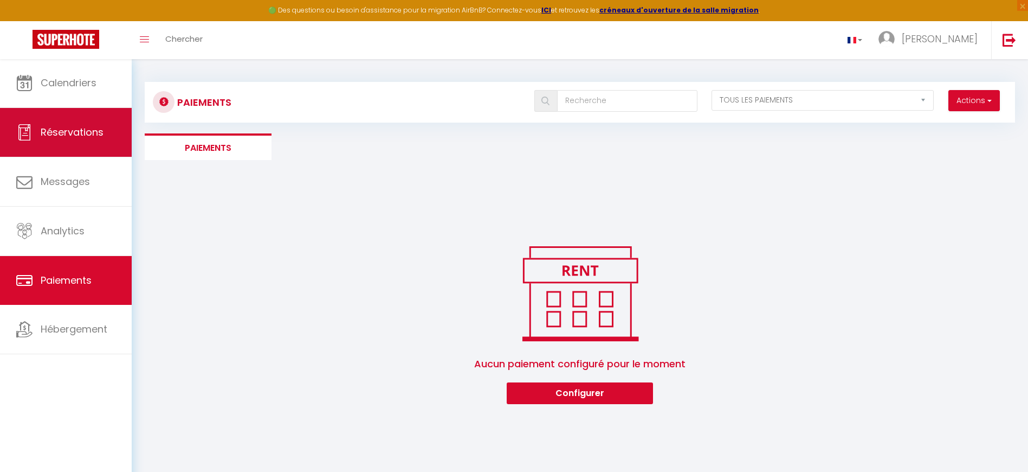
click at [84, 139] on span "Réservations" at bounding box center [72, 132] width 63 height 14
select select "not_cancelled"
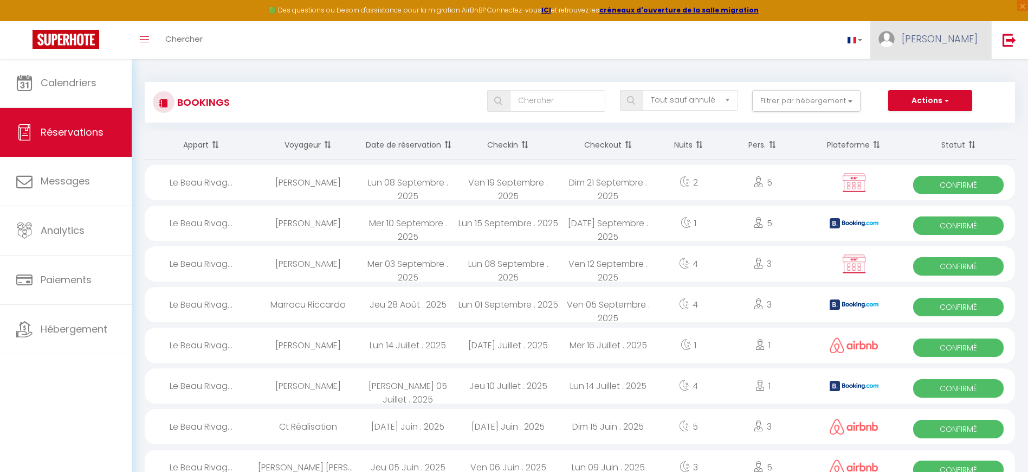
click at [957, 35] on span "[PERSON_NAME]" at bounding box center [940, 39] width 76 height 14
click at [895, 44] on img at bounding box center [887, 39] width 16 height 16
click at [952, 38] on span "[PERSON_NAME]" at bounding box center [940, 39] width 76 height 14
click at [951, 72] on link "Paramètres" at bounding box center [948, 75] width 80 height 18
select select "fr"
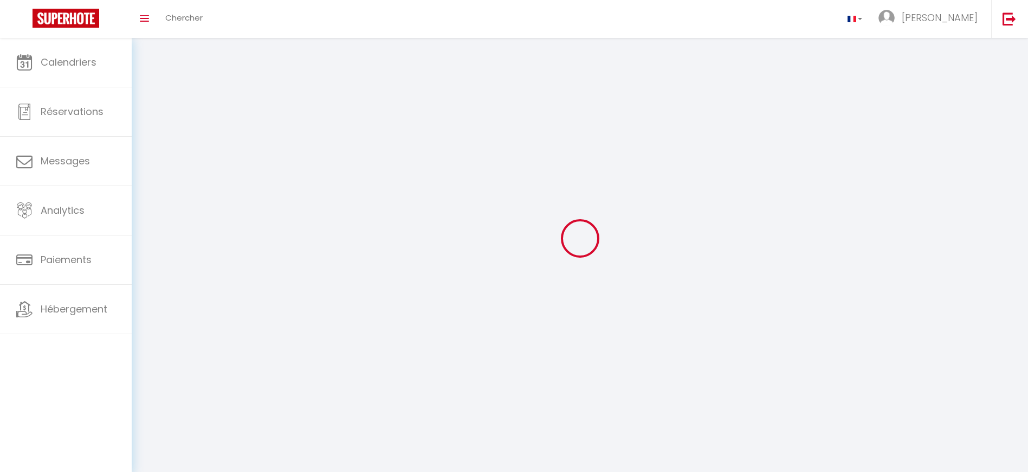
type input "[PERSON_NAME]"
type input "Ducol"
select select
select select "28"
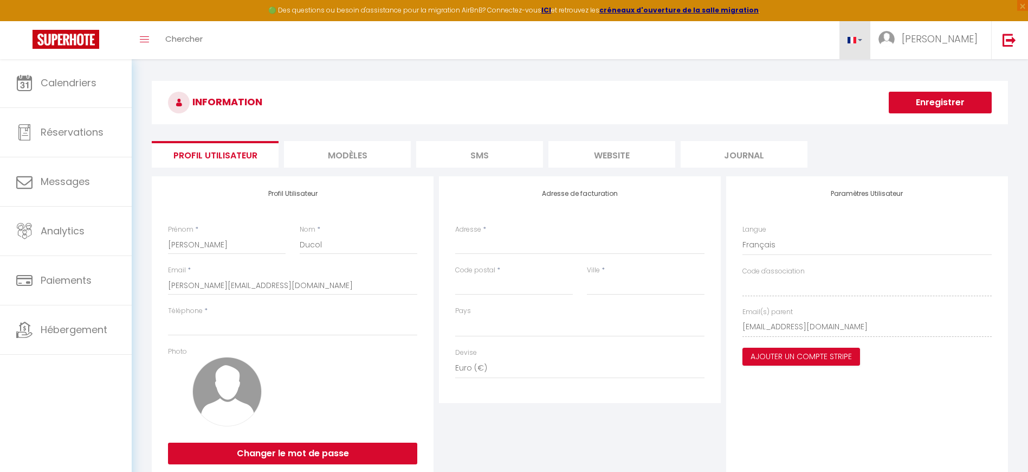
click at [871, 43] on link at bounding box center [855, 40] width 31 height 38
click at [1007, 42] on img at bounding box center [1010, 40] width 14 height 14
